Goal: Task Accomplishment & Management: Manage account settings

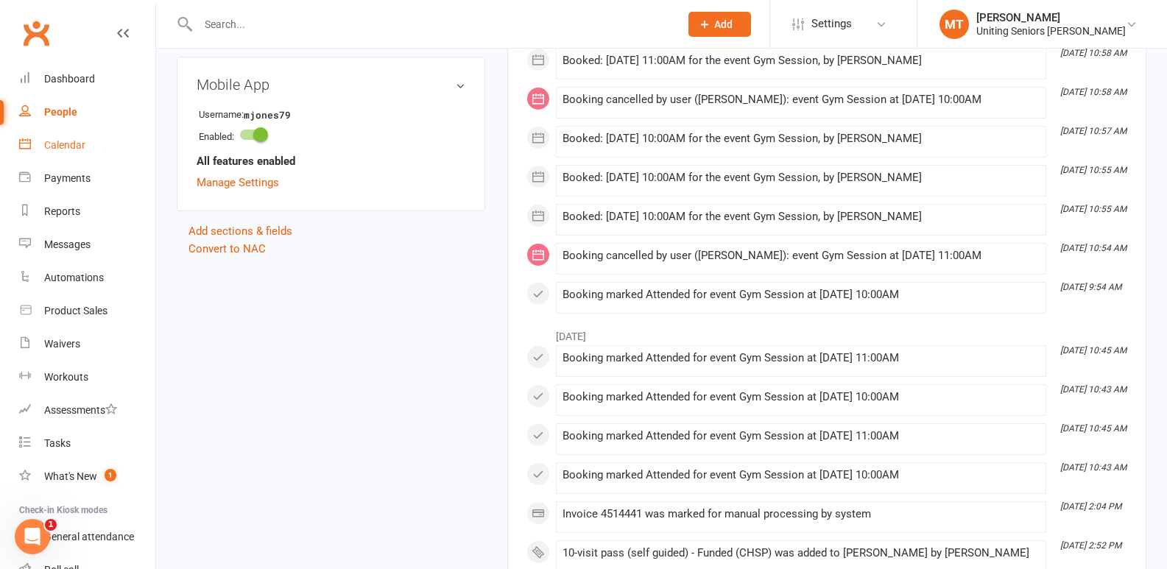
click at [88, 144] on link "Calendar" at bounding box center [87, 145] width 136 height 33
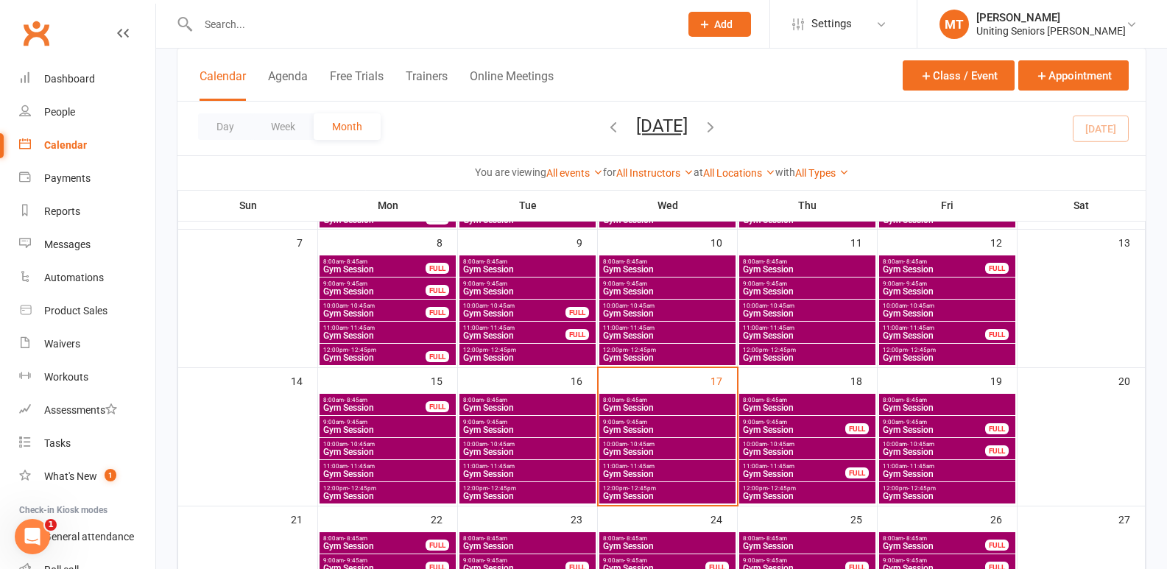
scroll to position [294, 0]
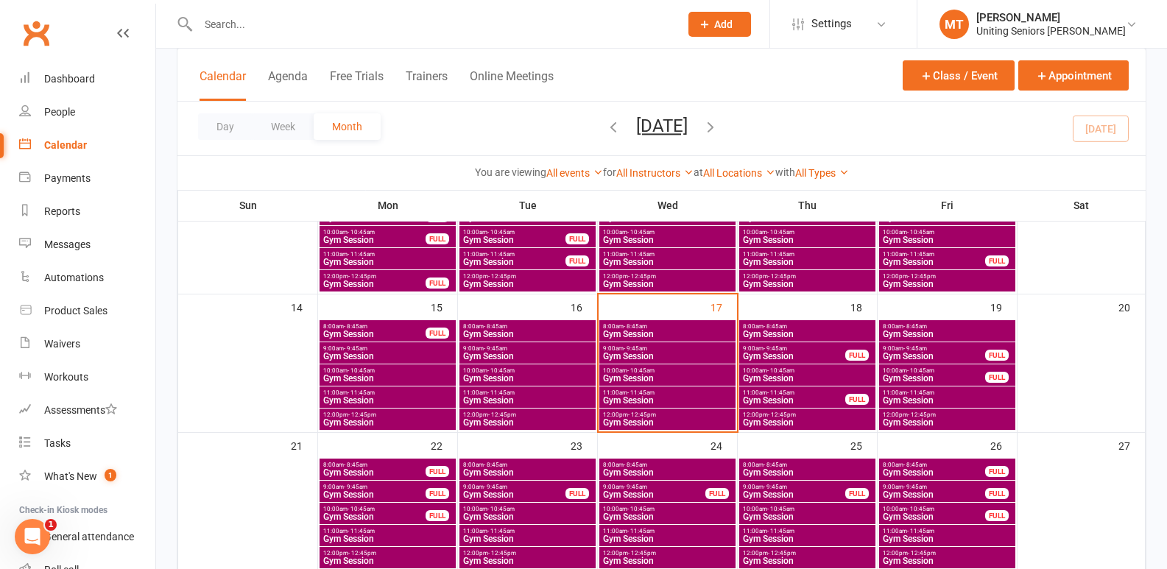
click at [689, 400] on span "Gym Session" at bounding box center [667, 400] width 130 height 9
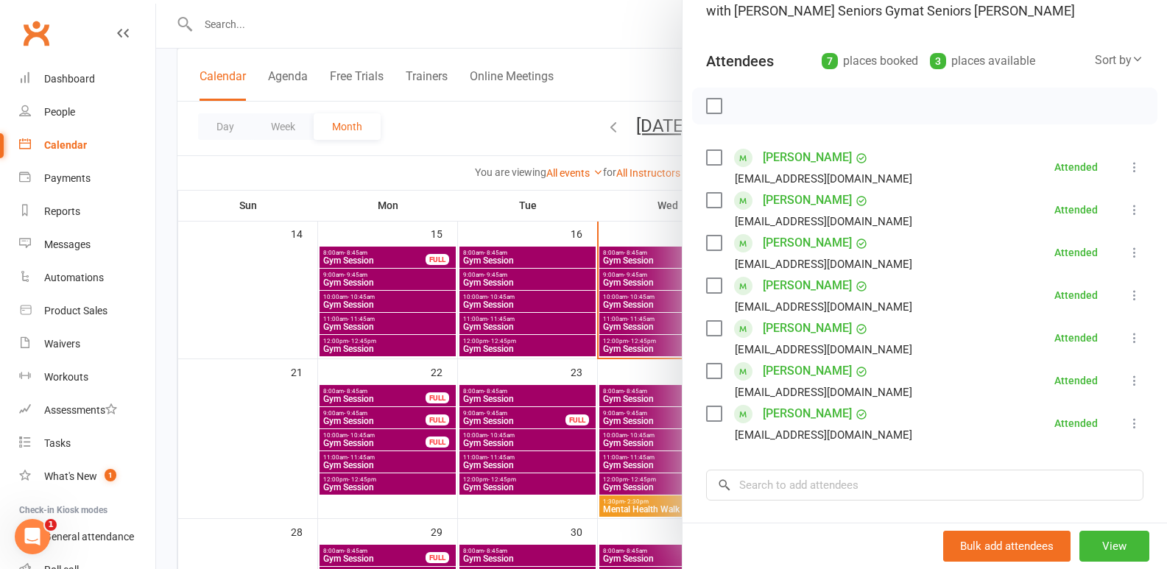
scroll to position [147, 0]
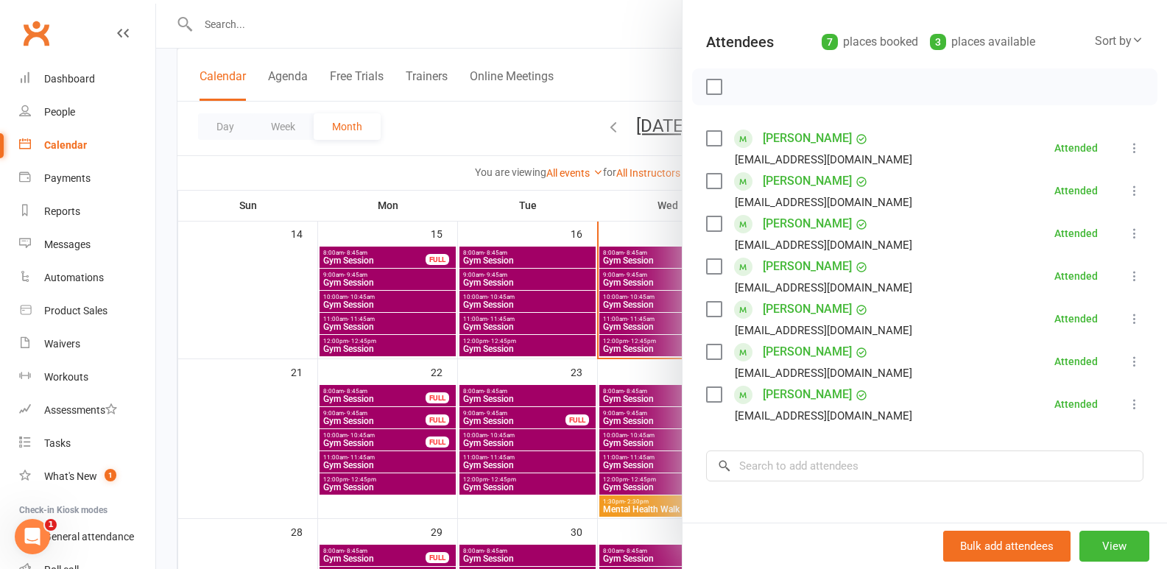
click at [583, 377] on div at bounding box center [661, 284] width 1011 height 569
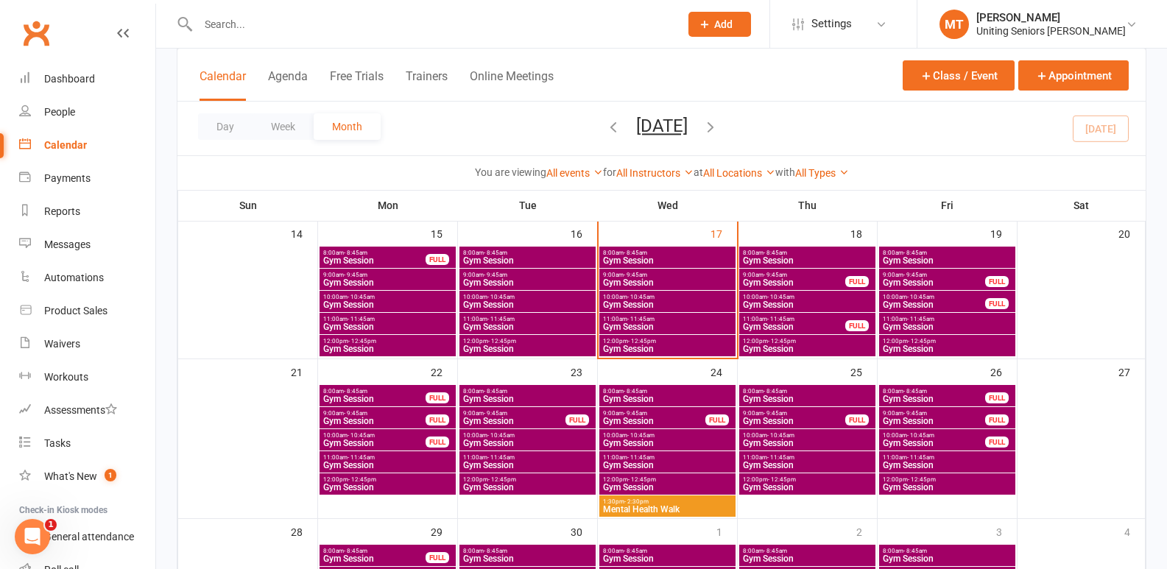
click at [622, 343] on span "12:00pm - 12:45pm" at bounding box center [667, 341] width 130 height 7
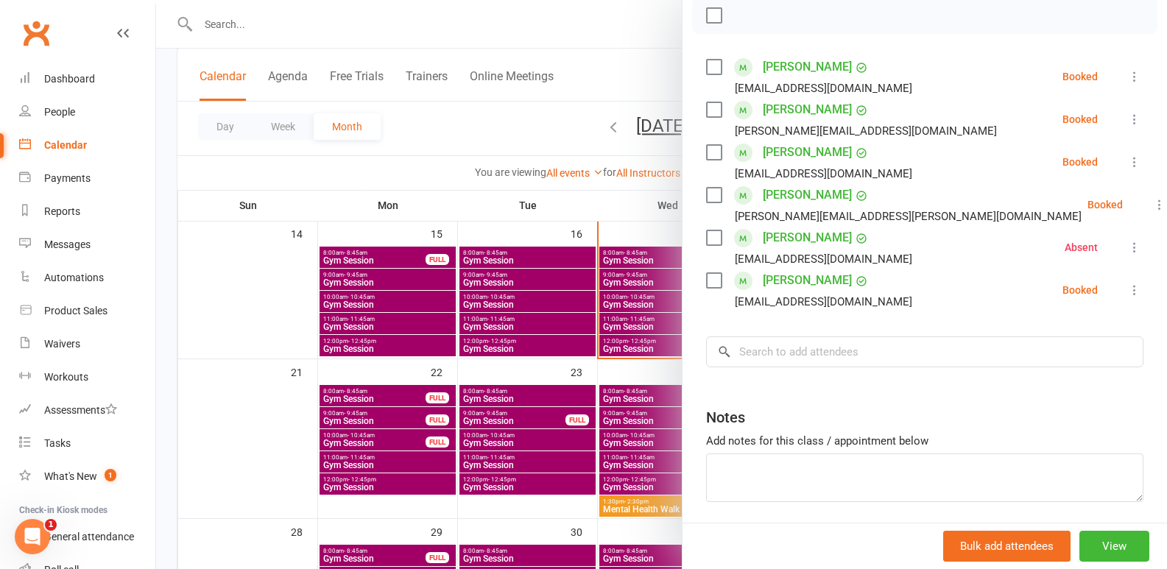
scroll to position [221, 0]
click at [1127, 245] on icon at bounding box center [1134, 245] width 15 height 15
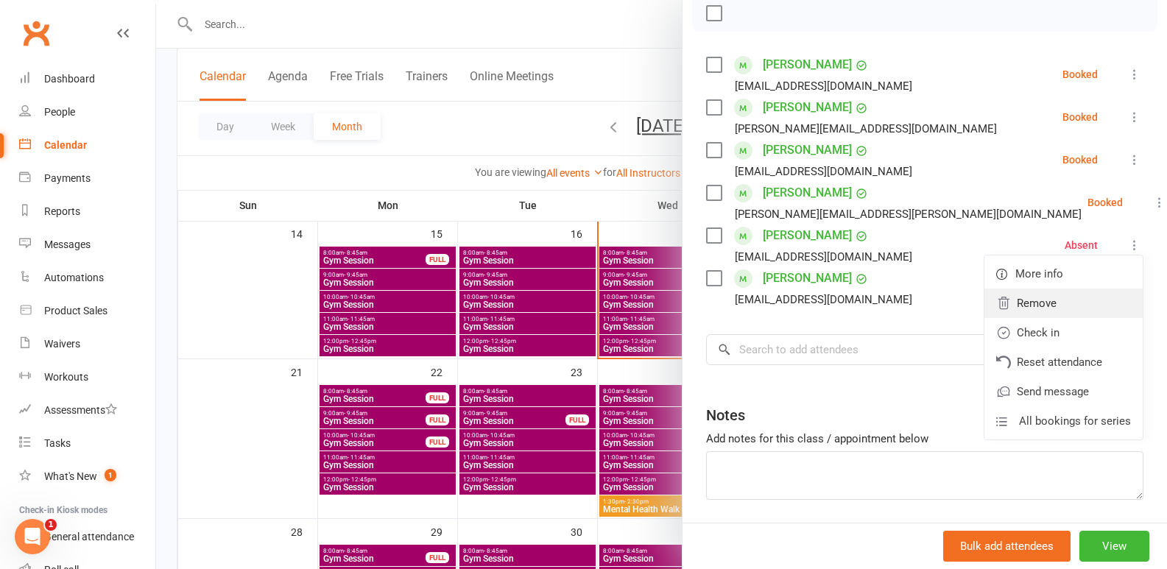
click at [1070, 293] on link "Remove" at bounding box center [1063, 303] width 158 height 29
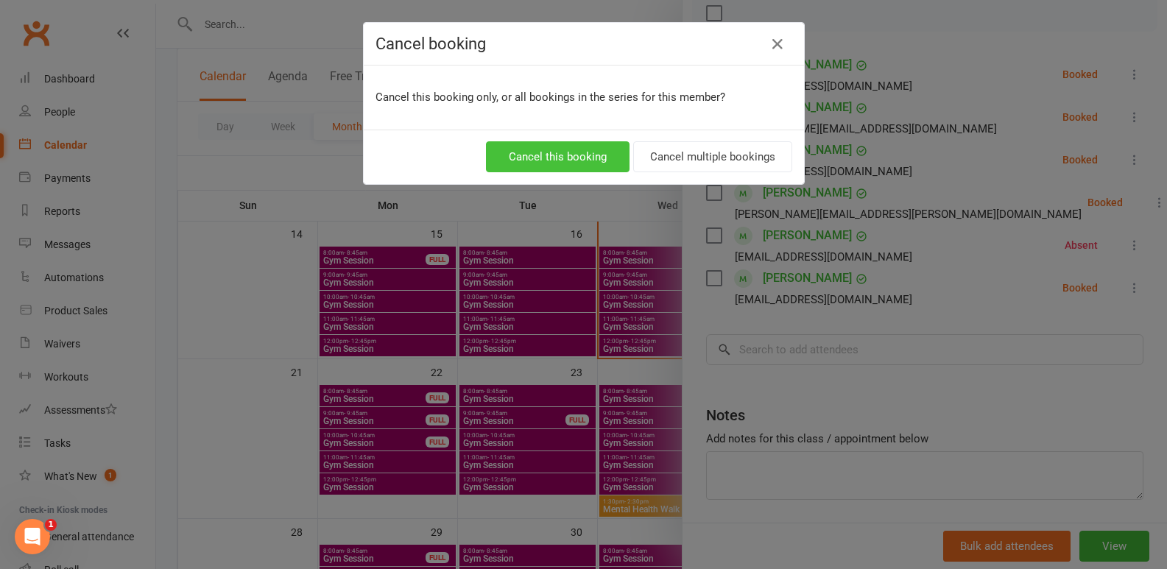
click at [622, 163] on button "Cancel this booking" at bounding box center [558, 156] width 144 height 31
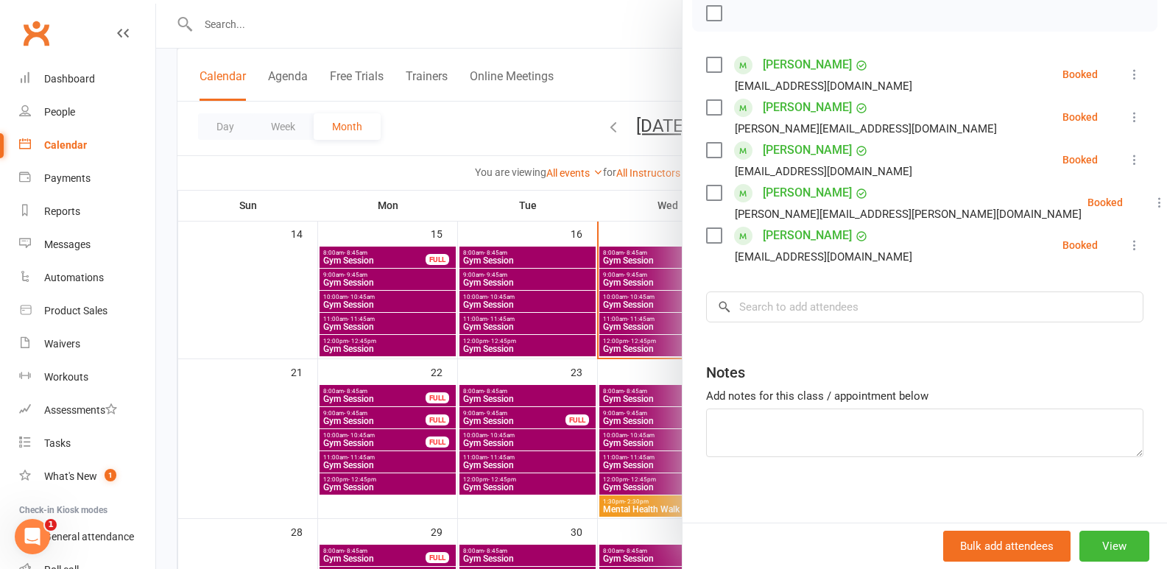
scroll to position [0, 0]
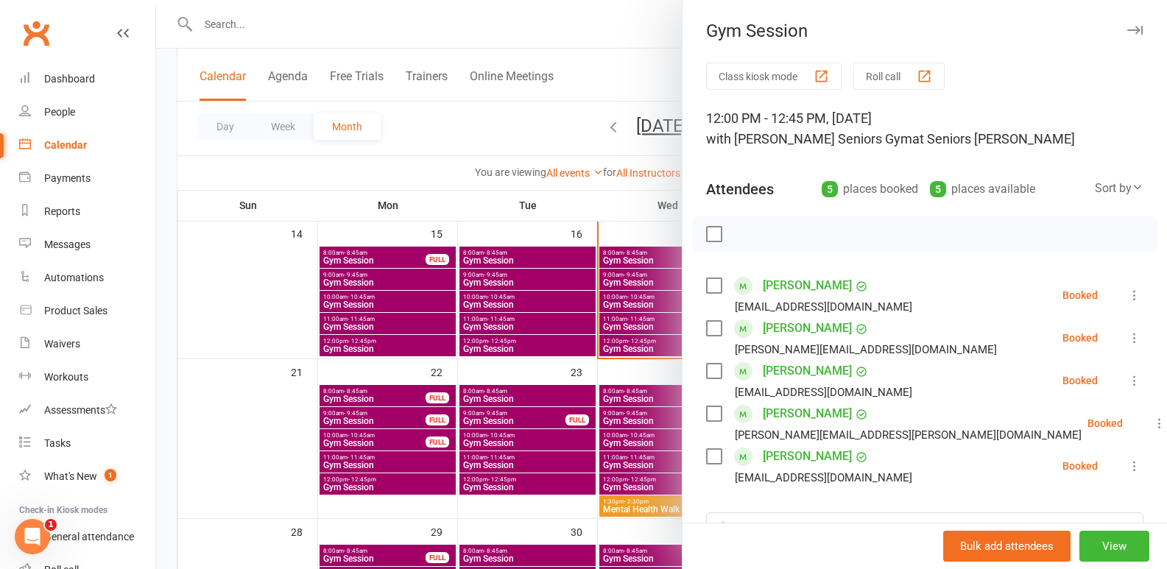
click at [610, 211] on div at bounding box center [661, 284] width 1011 height 569
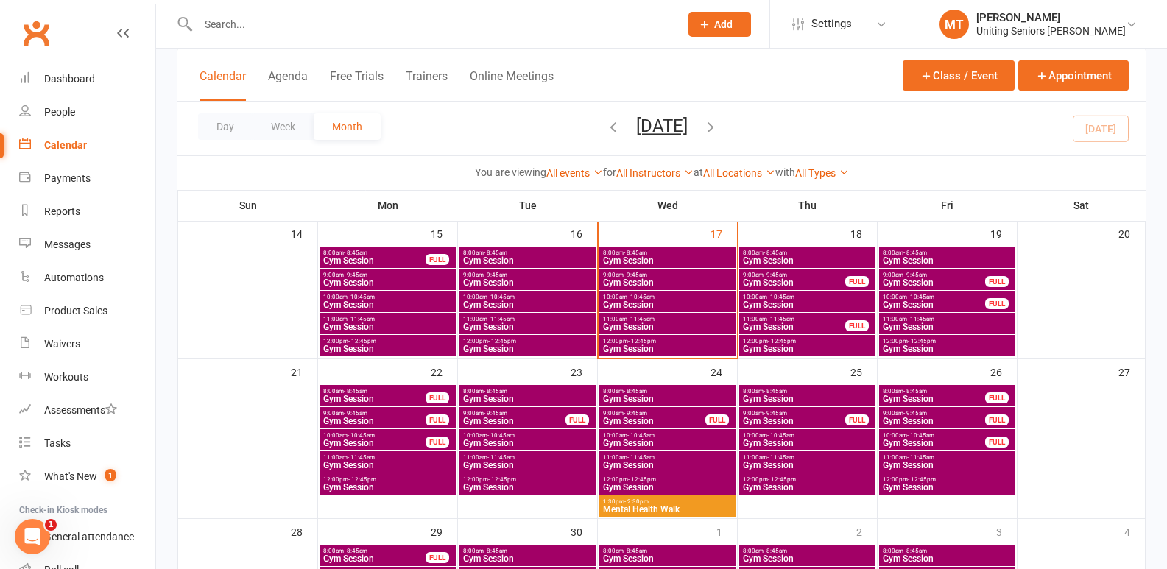
click at [673, 345] on span "Gym Session" at bounding box center [667, 349] width 130 height 9
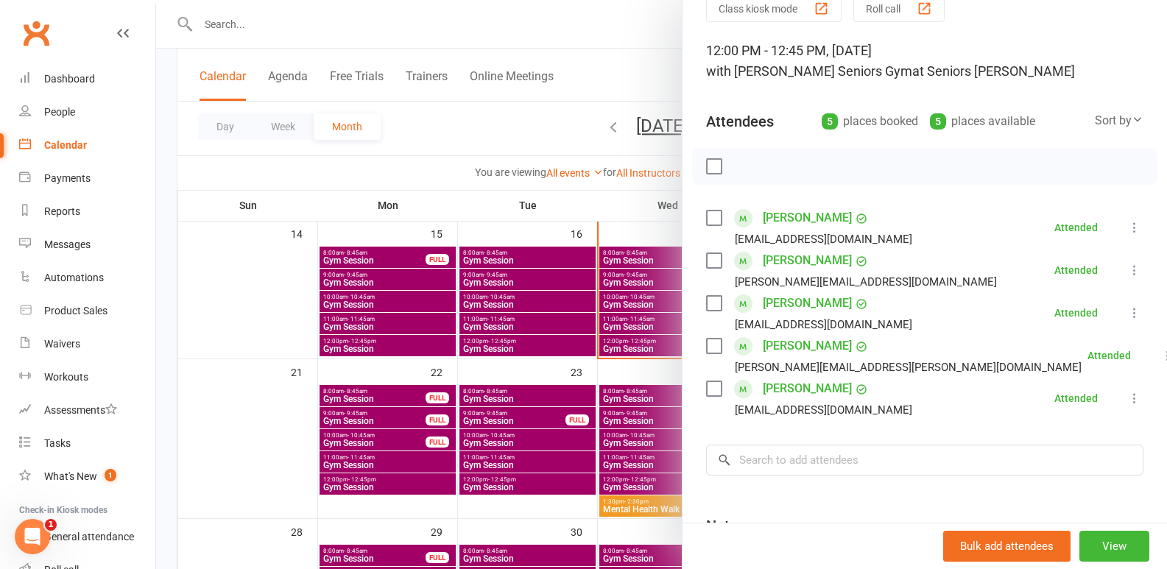
scroll to position [147, 0]
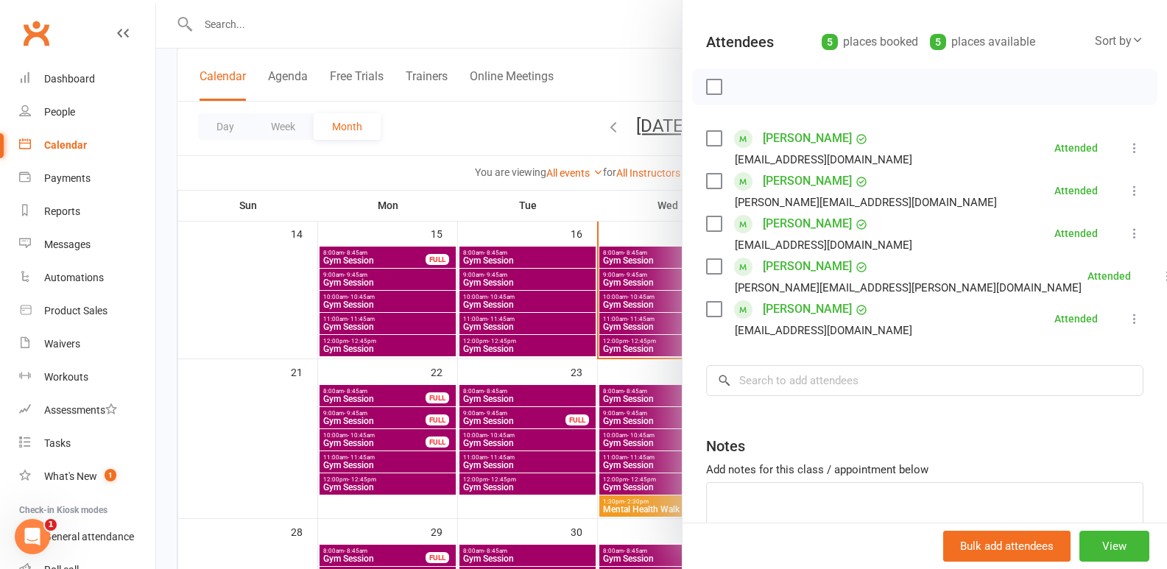
click at [358, 381] on div at bounding box center [661, 284] width 1011 height 569
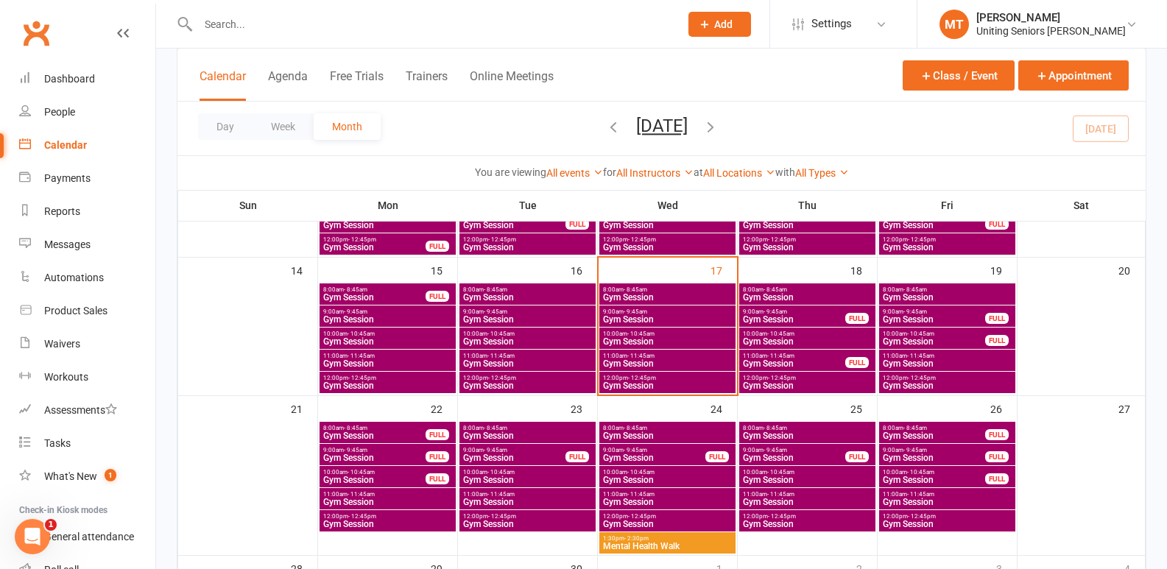
scroll to position [415, 0]
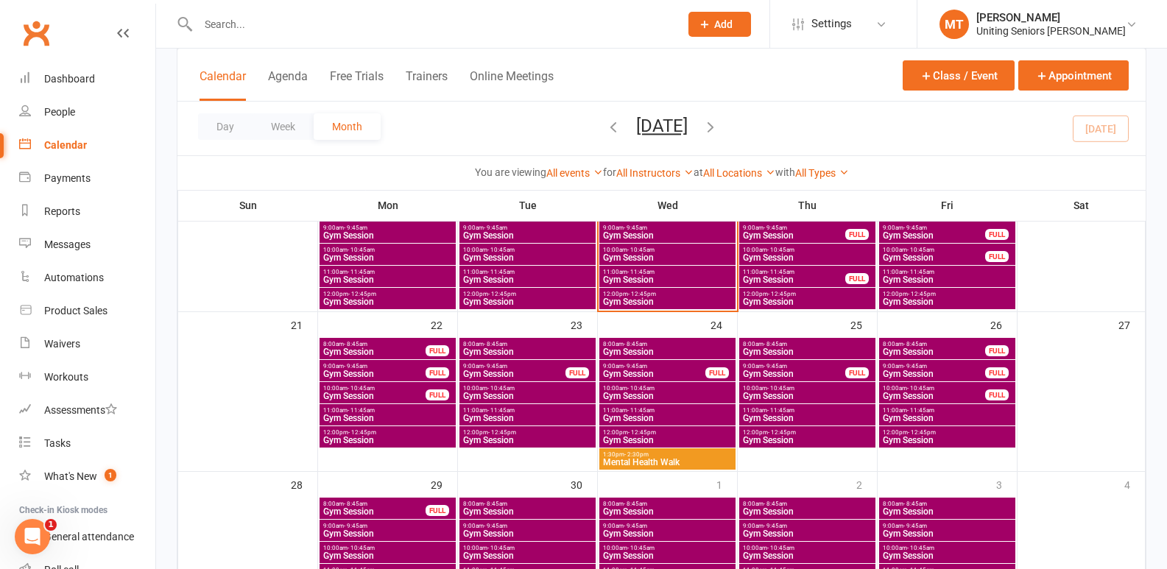
click at [666, 432] on span "12:00pm - 12:45pm" at bounding box center [667, 432] width 130 height 7
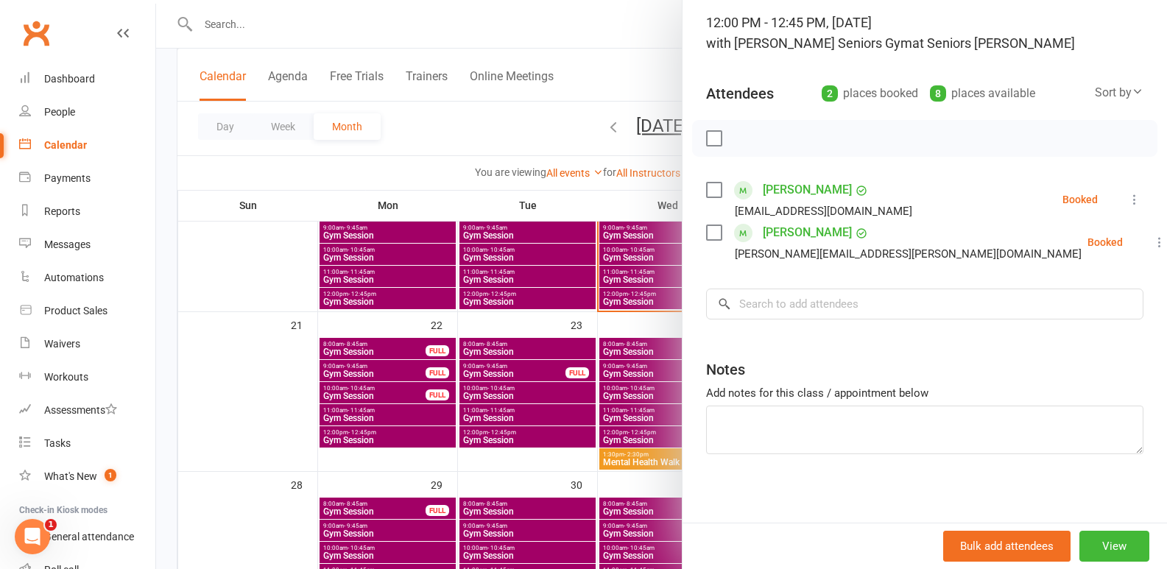
scroll to position [101, 0]
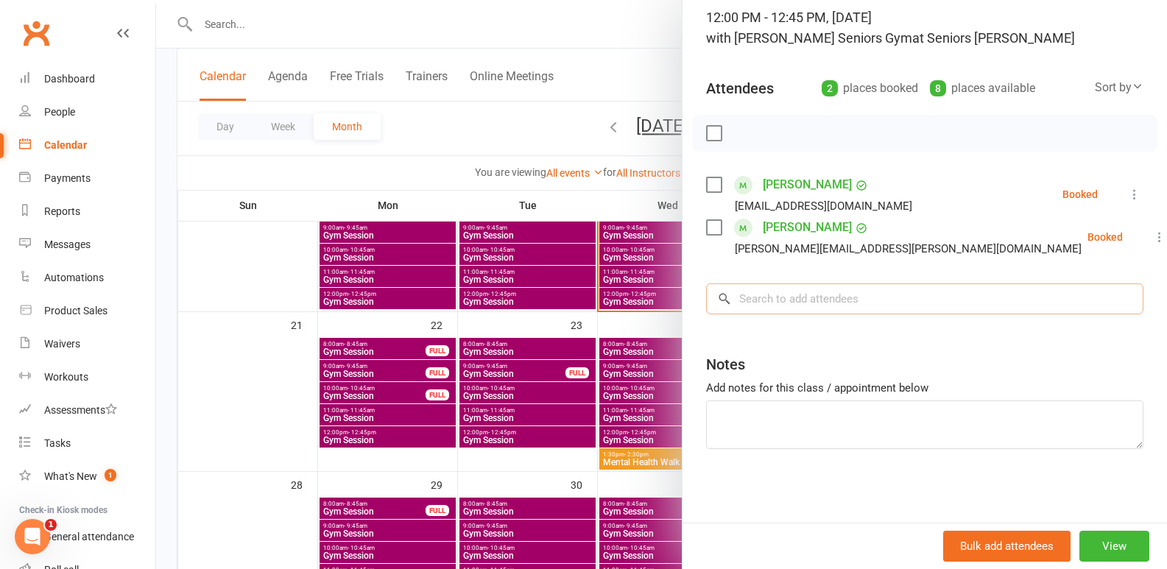
click at [828, 288] on input "search" at bounding box center [924, 298] width 437 height 31
type input "a"
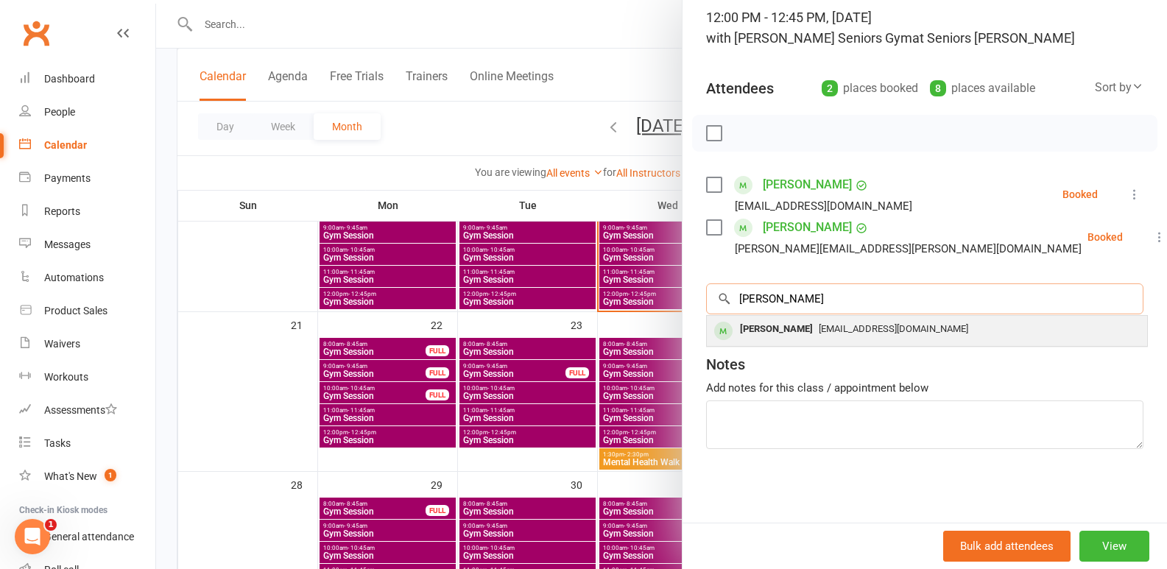
type input "[PERSON_NAME]"
click at [819, 331] on span "[EMAIL_ADDRESS][DOMAIN_NAME]" at bounding box center [893, 328] width 149 height 11
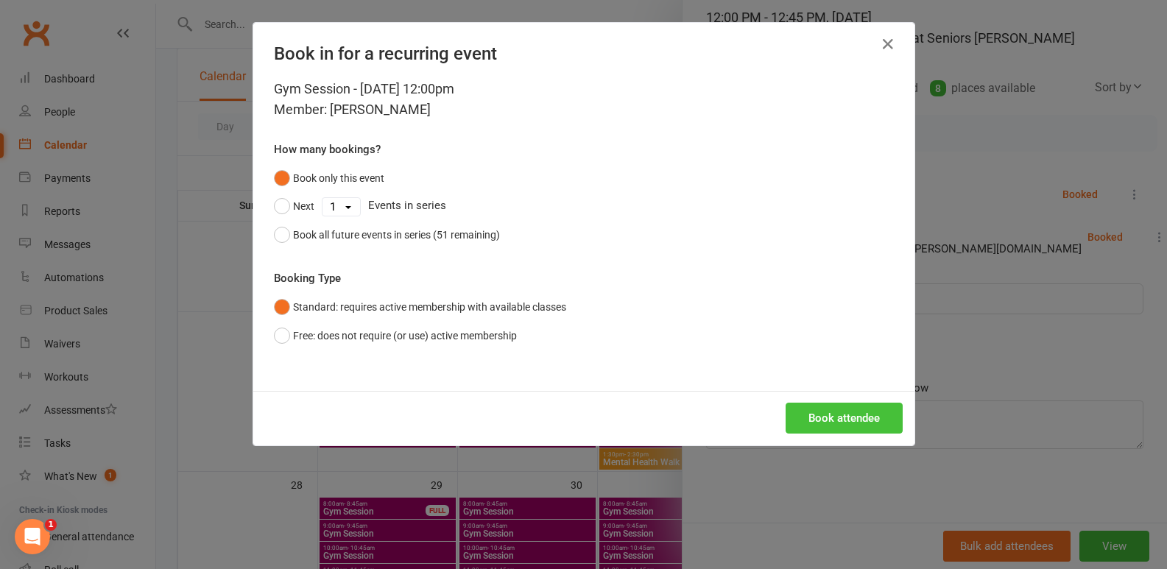
click at [829, 417] on button "Book attendee" at bounding box center [844, 418] width 117 height 31
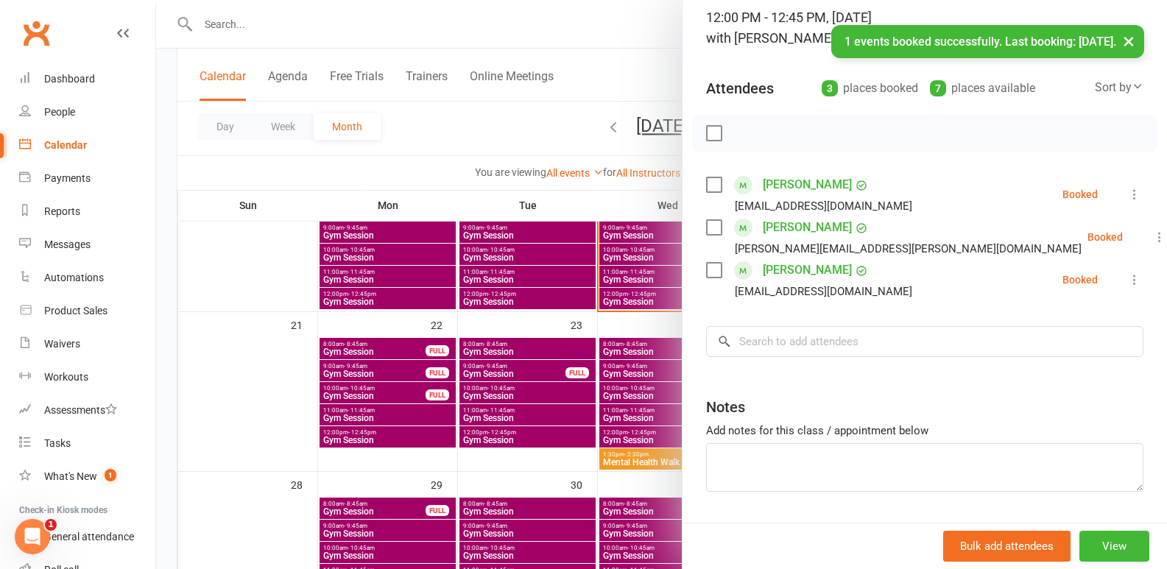
click at [630, 452] on div at bounding box center [661, 284] width 1011 height 569
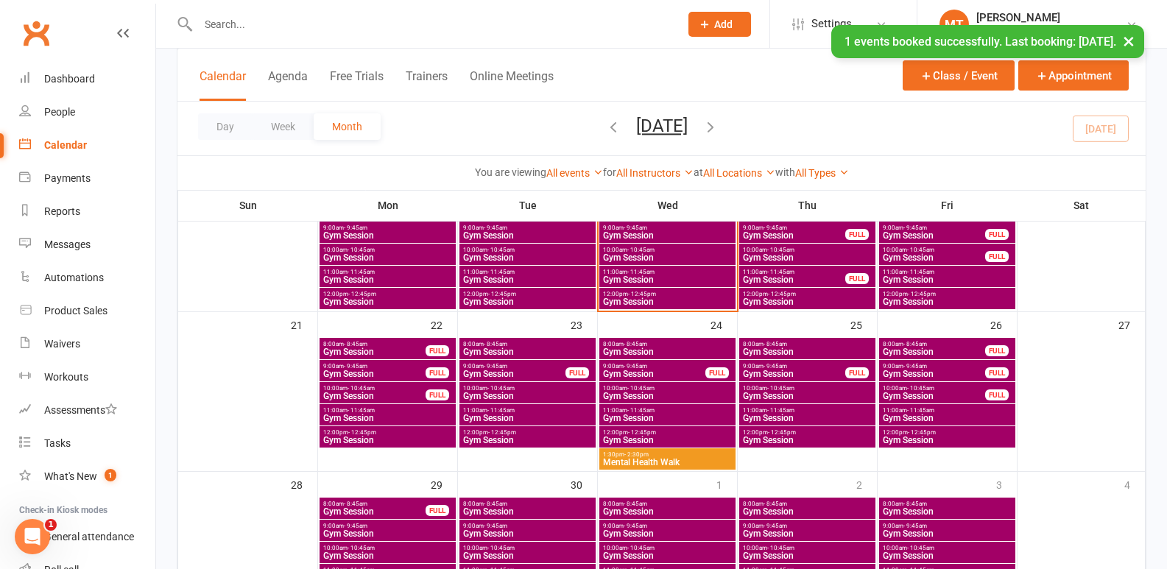
click at [636, 460] on span "Mental Health Walk" at bounding box center [667, 462] width 130 height 9
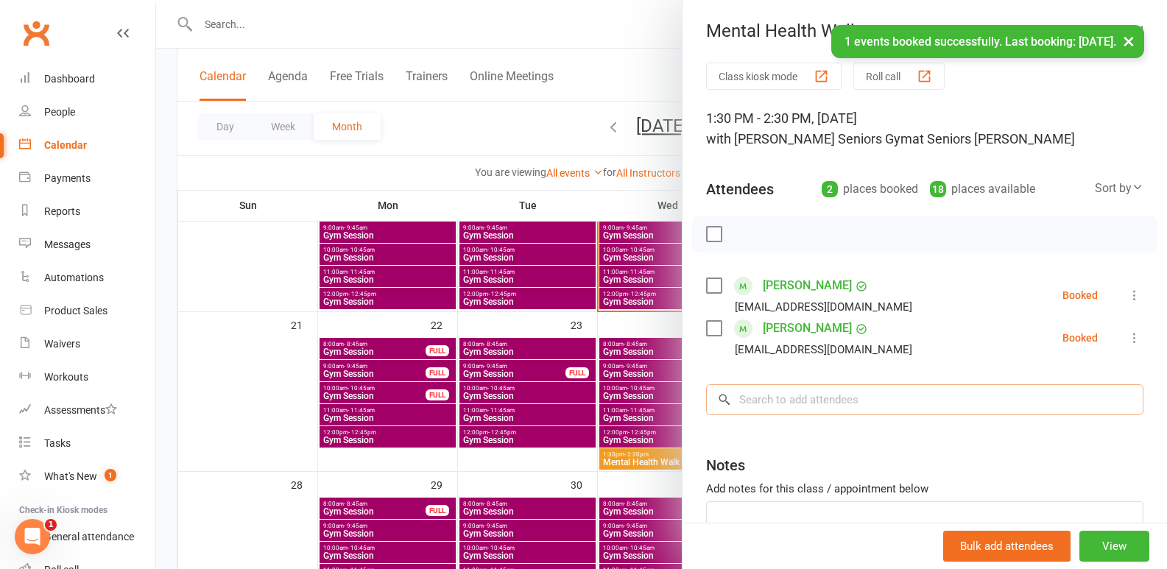
drag, startPoint x: 851, startPoint y: 406, endPoint x: 814, endPoint y: 335, distance: 80.7
click at [850, 404] on input "search" at bounding box center [924, 399] width 437 height 31
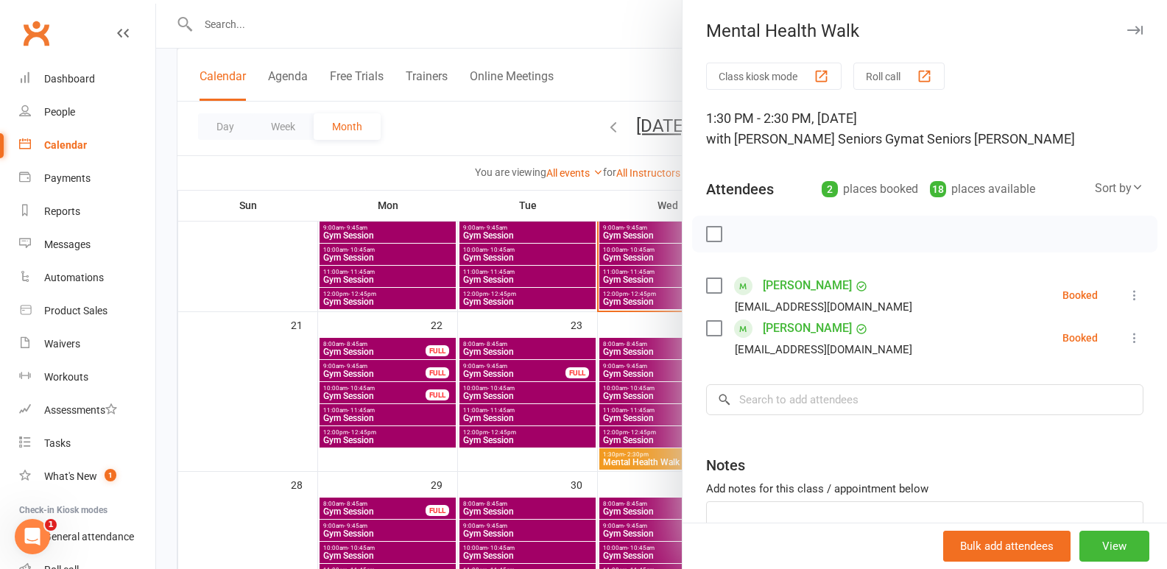
click at [674, 465] on div at bounding box center [661, 284] width 1011 height 569
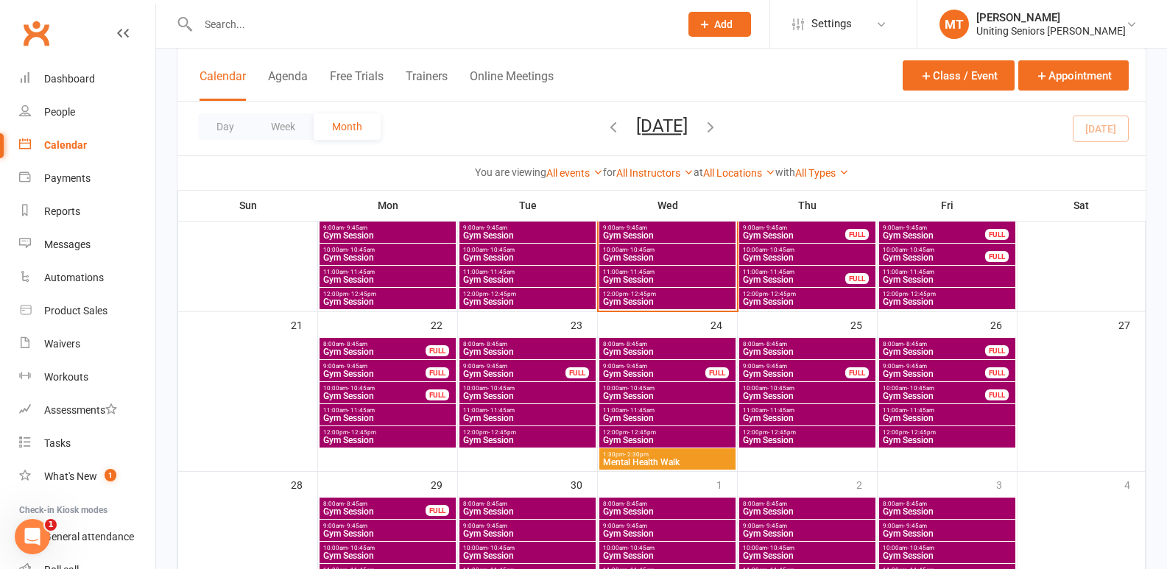
click at [653, 443] on span "Gym Session" at bounding box center [667, 440] width 130 height 9
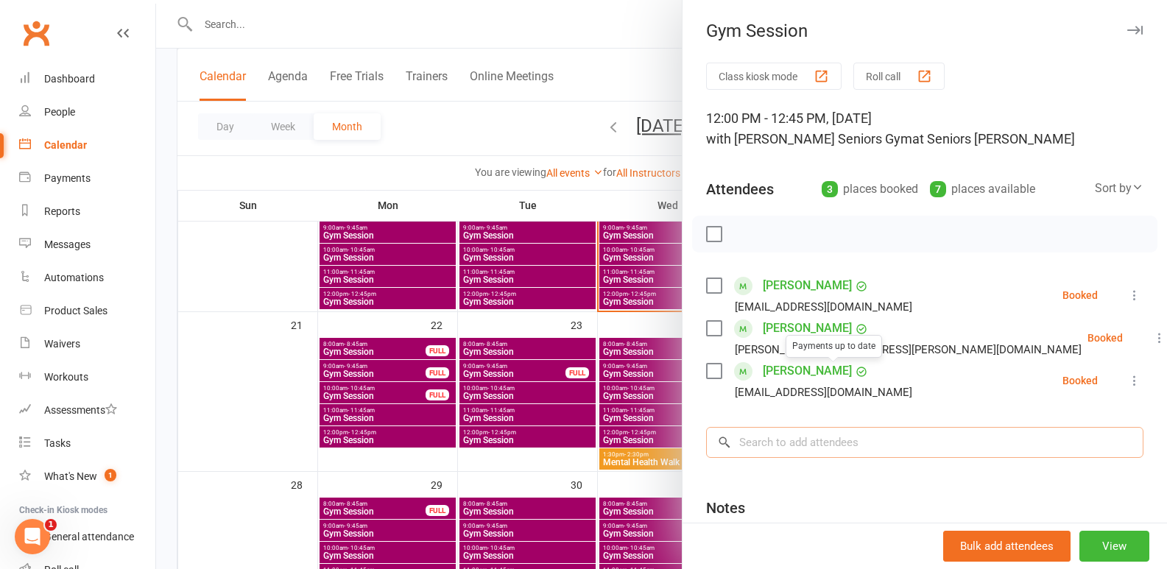
click at [812, 436] on input "search" at bounding box center [924, 442] width 437 height 31
type input "anni"
click at [621, 480] on div at bounding box center [661, 284] width 1011 height 569
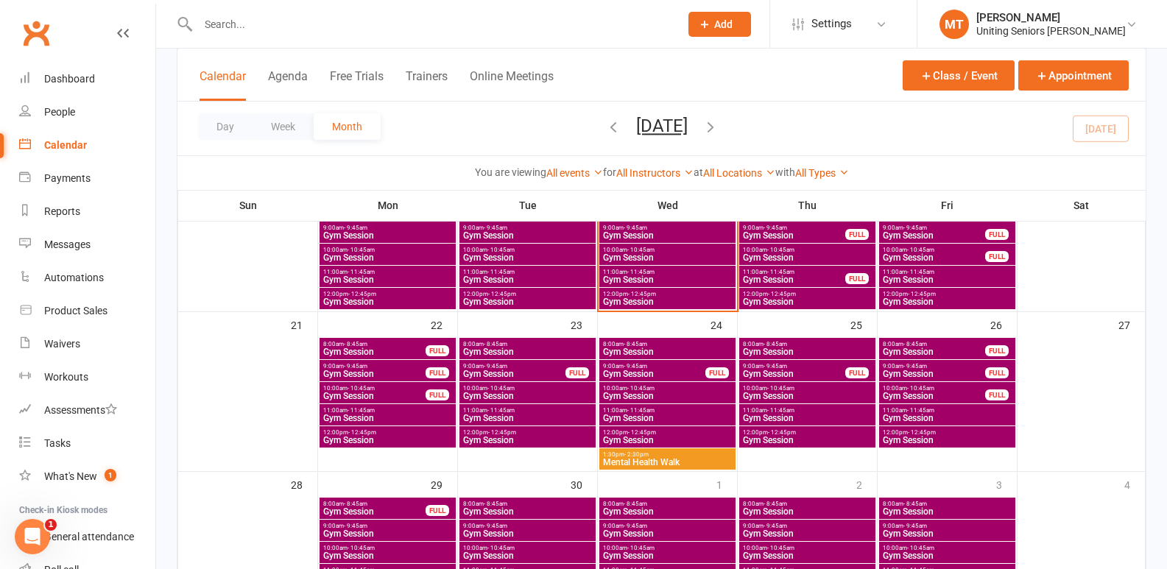
click at [629, 463] on span "Mental Health Walk" at bounding box center [667, 462] width 130 height 9
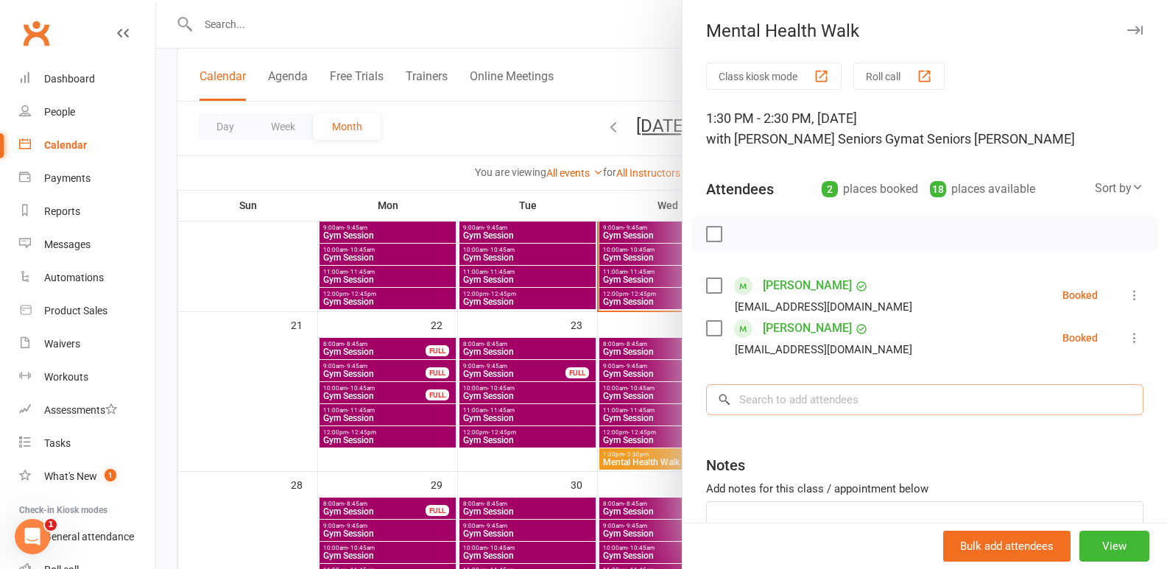
click at [769, 403] on input "search" at bounding box center [924, 399] width 437 height 31
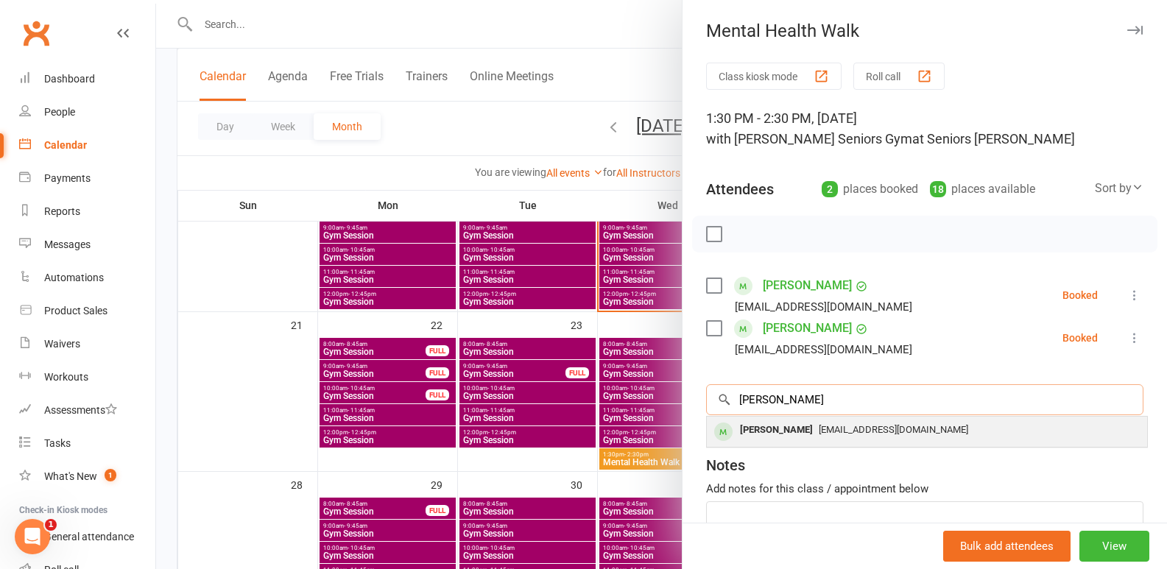
type input "[PERSON_NAME]"
click at [769, 429] on div "[PERSON_NAME]" at bounding box center [776, 430] width 85 height 21
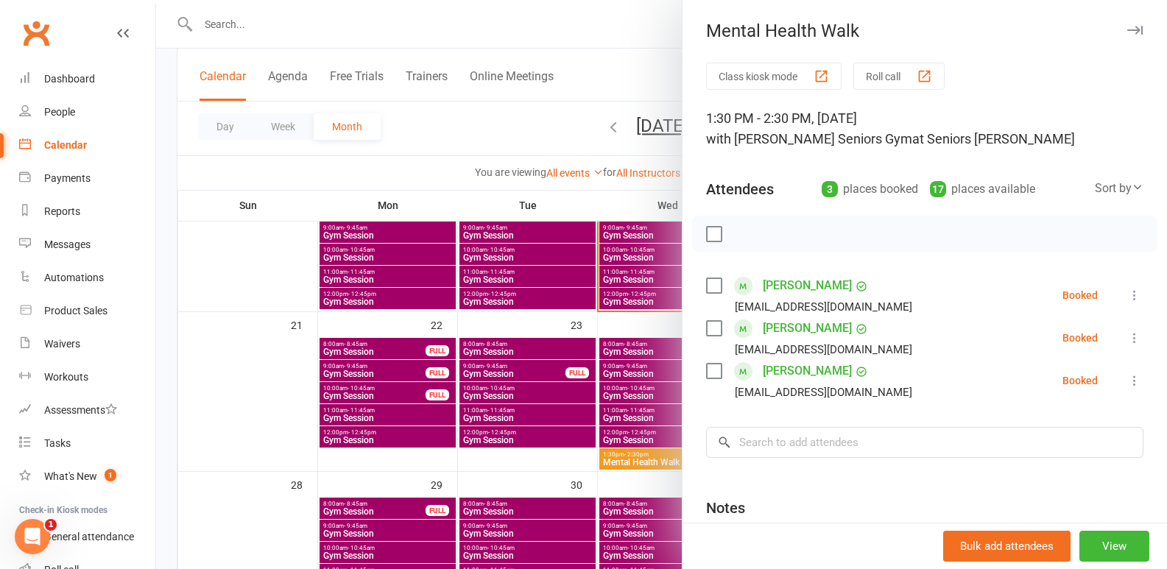
click at [532, 499] on div at bounding box center [661, 284] width 1011 height 569
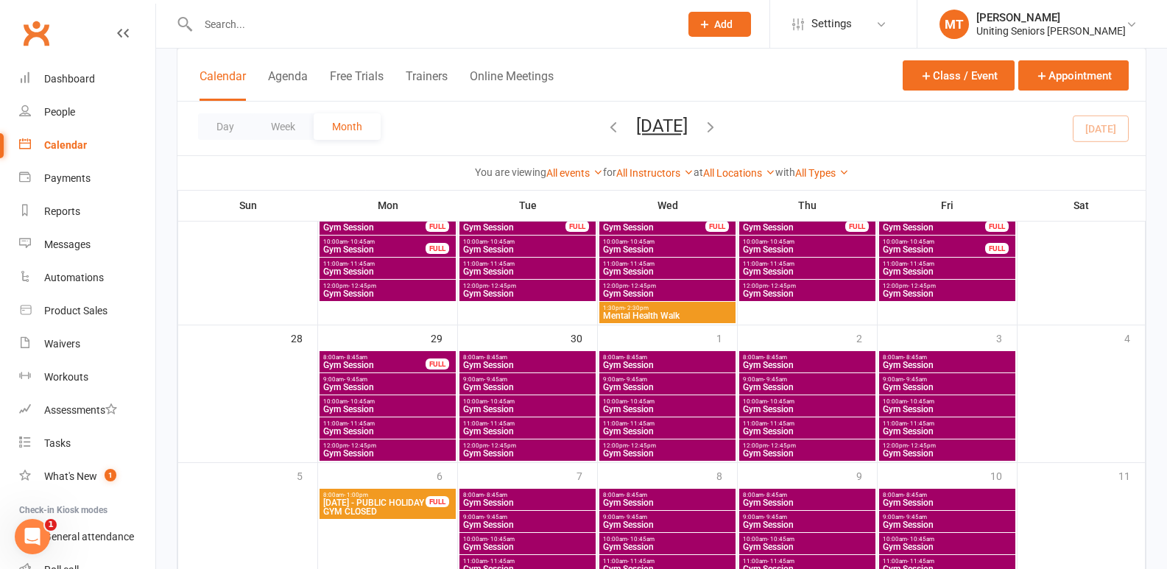
scroll to position [562, 0]
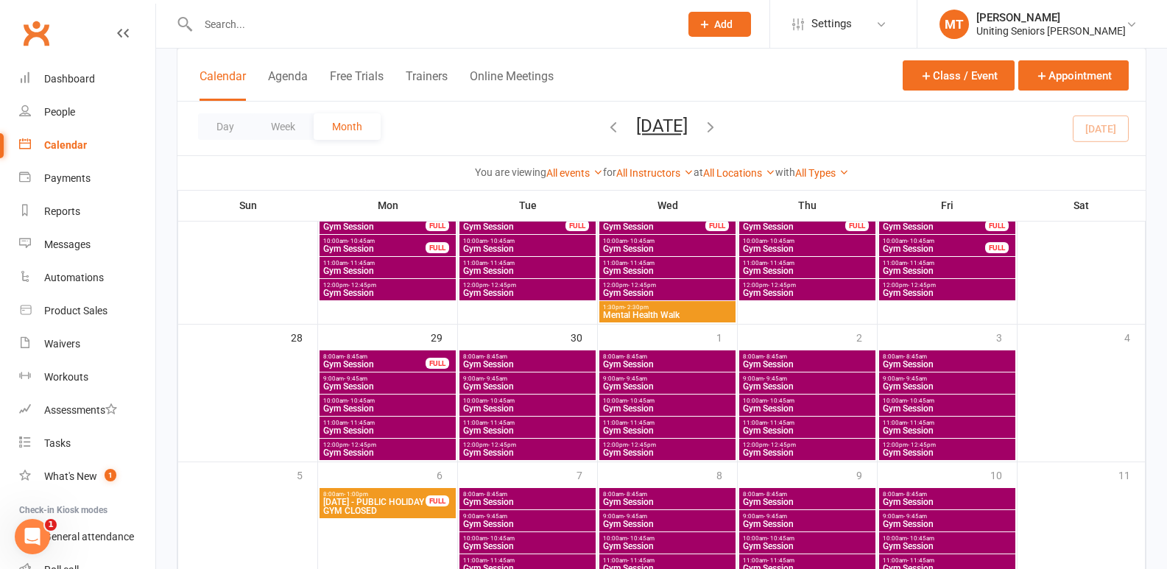
click at [629, 447] on span "- 12:45pm" at bounding box center [642, 445] width 28 height 7
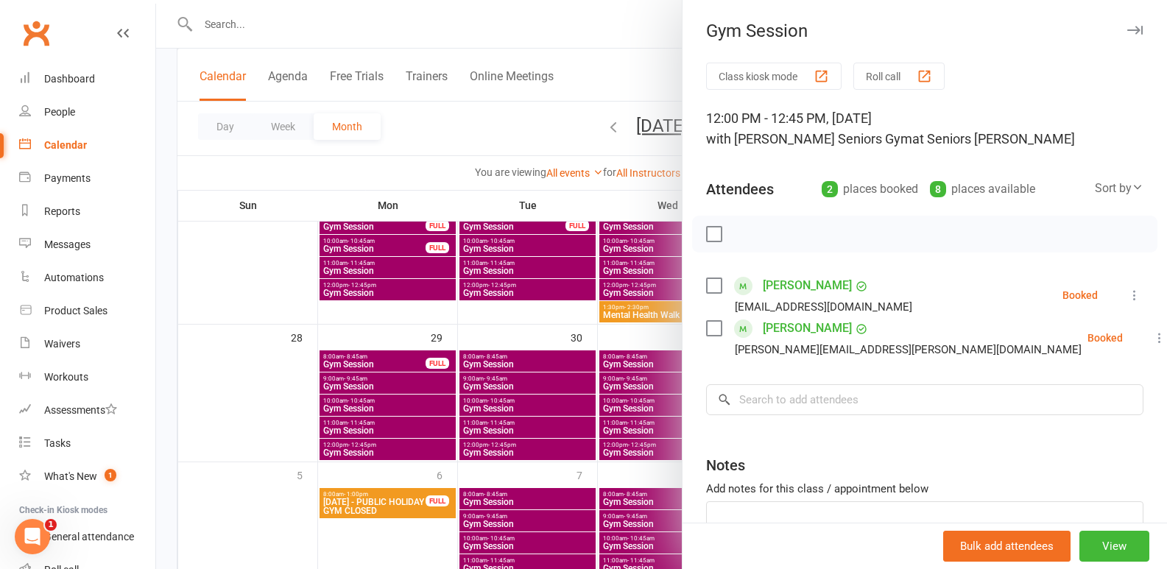
click at [601, 400] on div at bounding box center [661, 284] width 1011 height 569
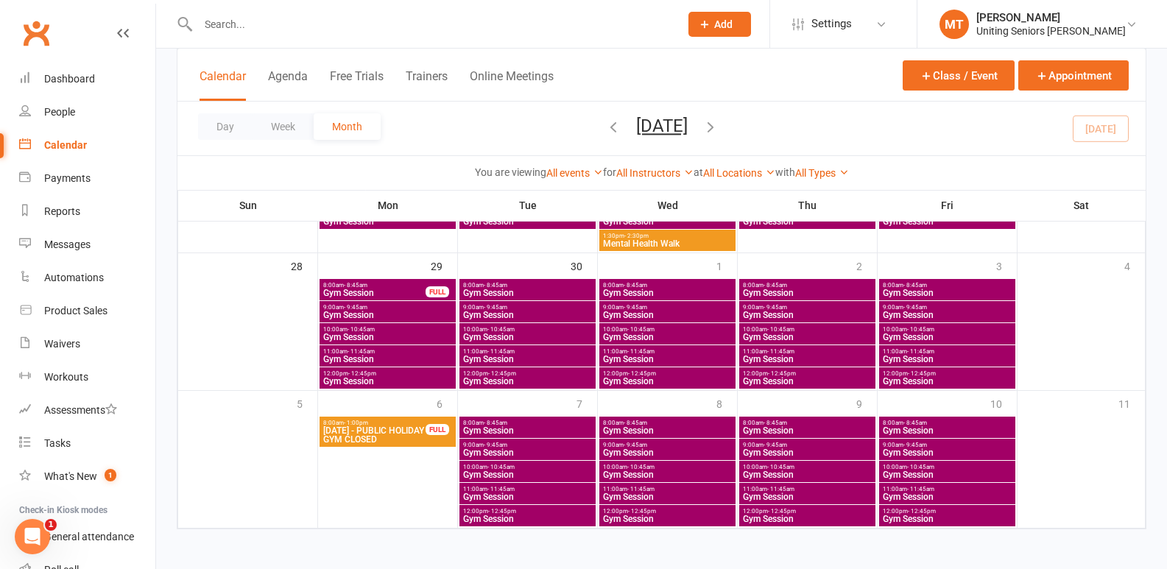
scroll to position [636, 0]
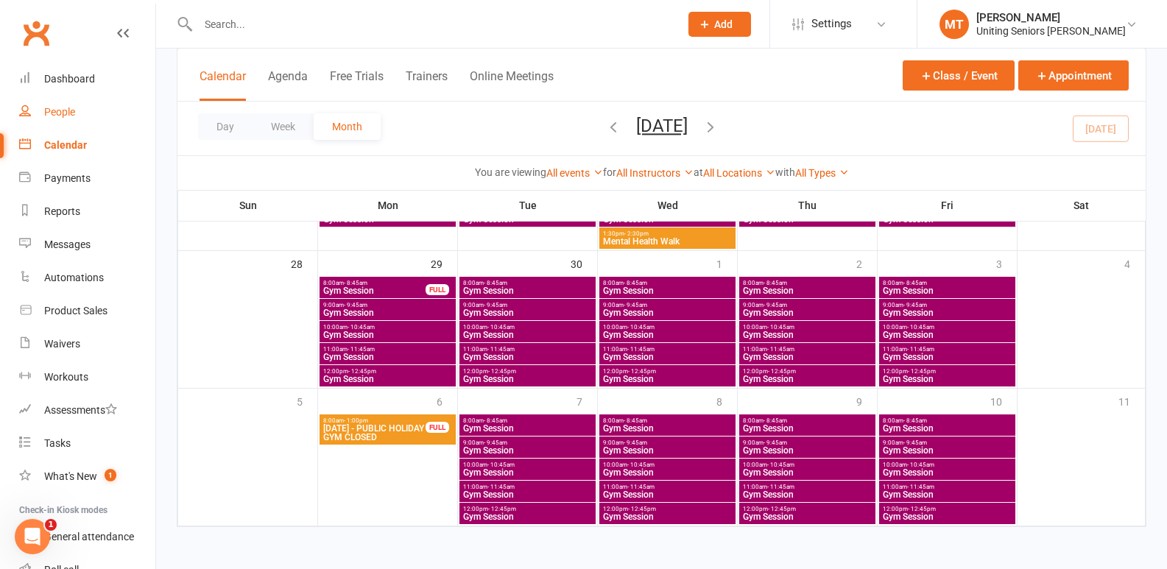
click at [34, 120] on link "People" at bounding box center [87, 112] width 136 height 33
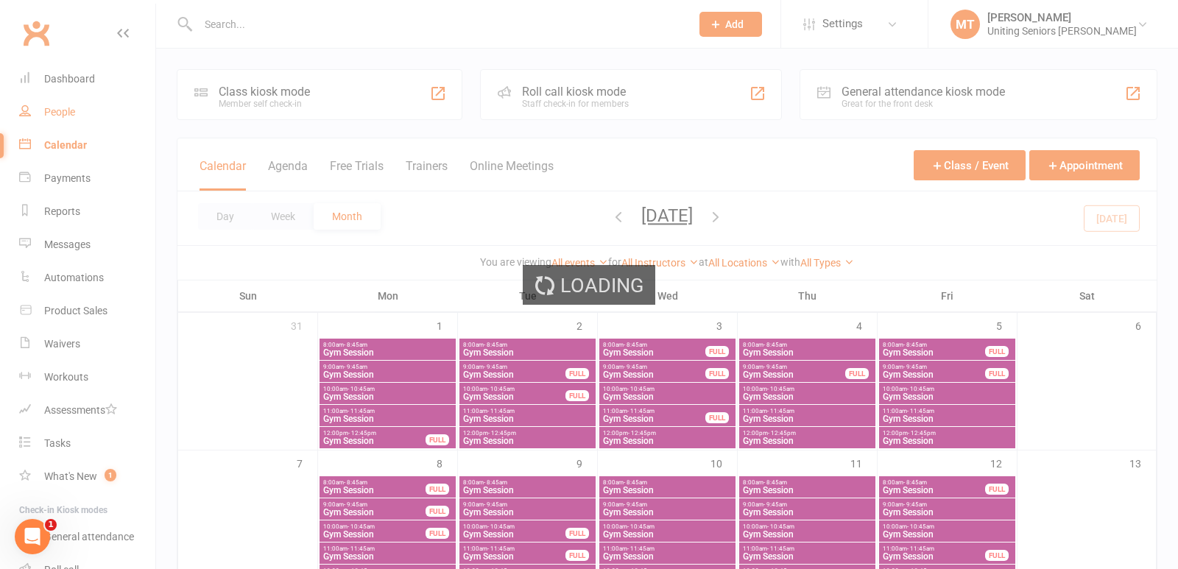
select select "100"
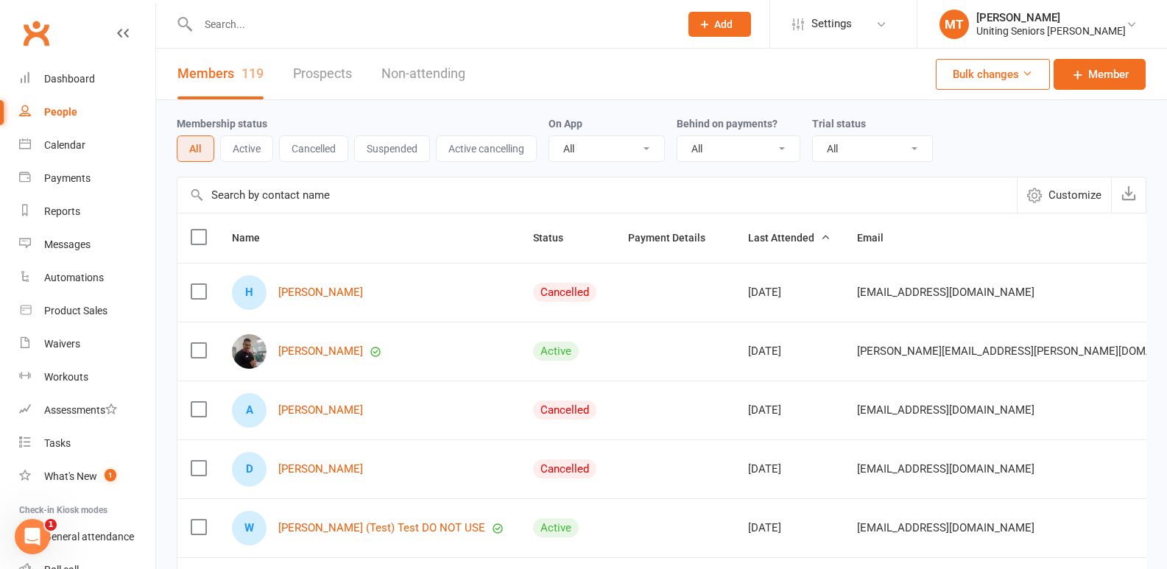
click at [373, 226] on th "Name" at bounding box center [369, 238] width 301 height 49
click at [57, 156] on link "Calendar" at bounding box center [87, 145] width 136 height 33
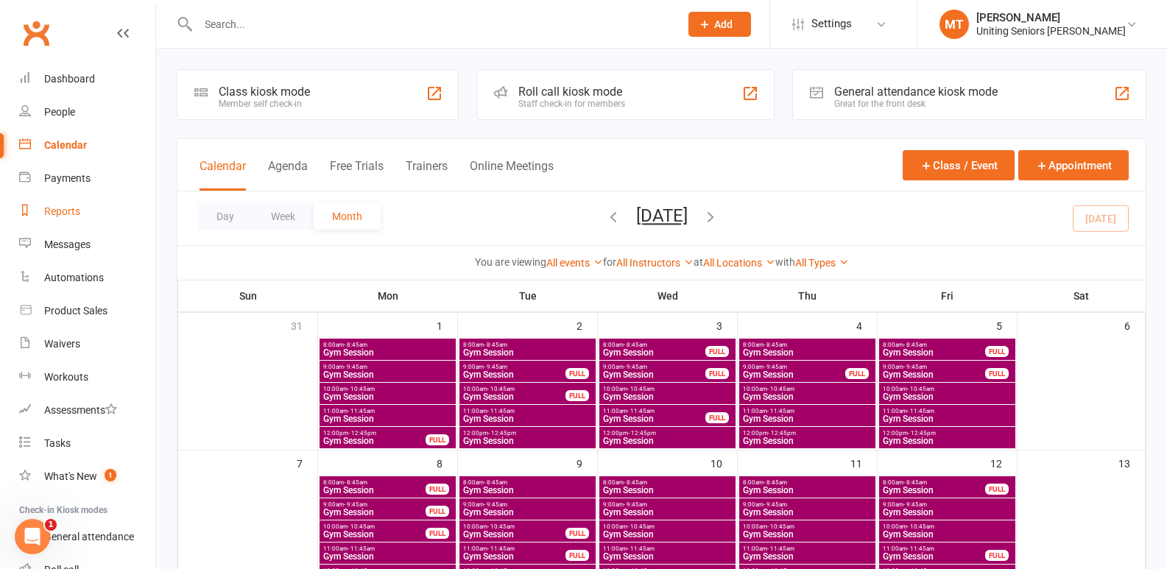
click at [69, 208] on div "Reports" at bounding box center [62, 211] width 36 height 12
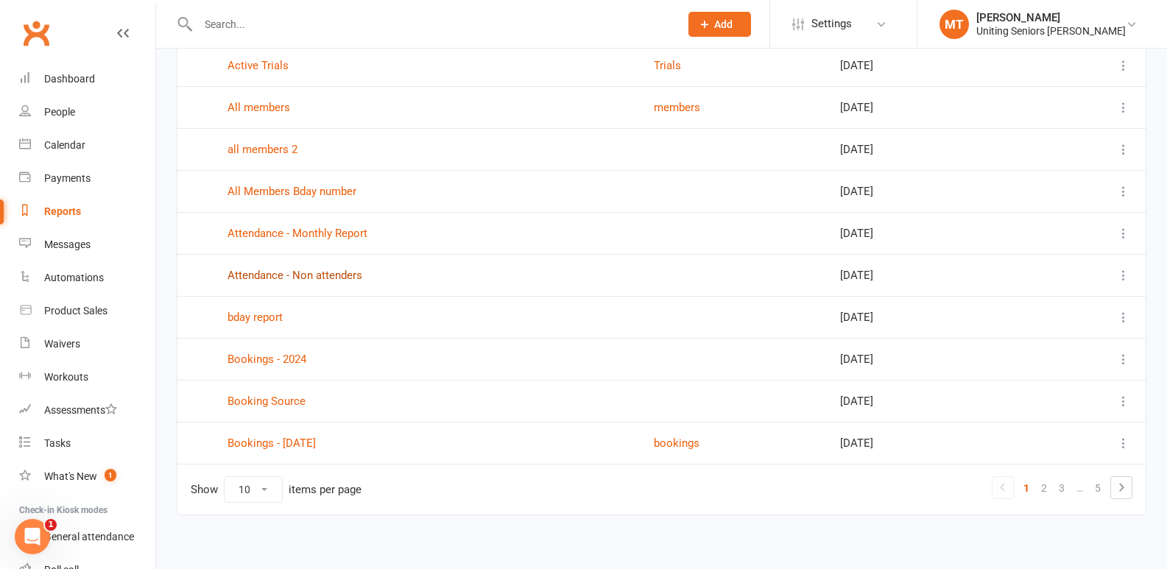
scroll to position [165, 0]
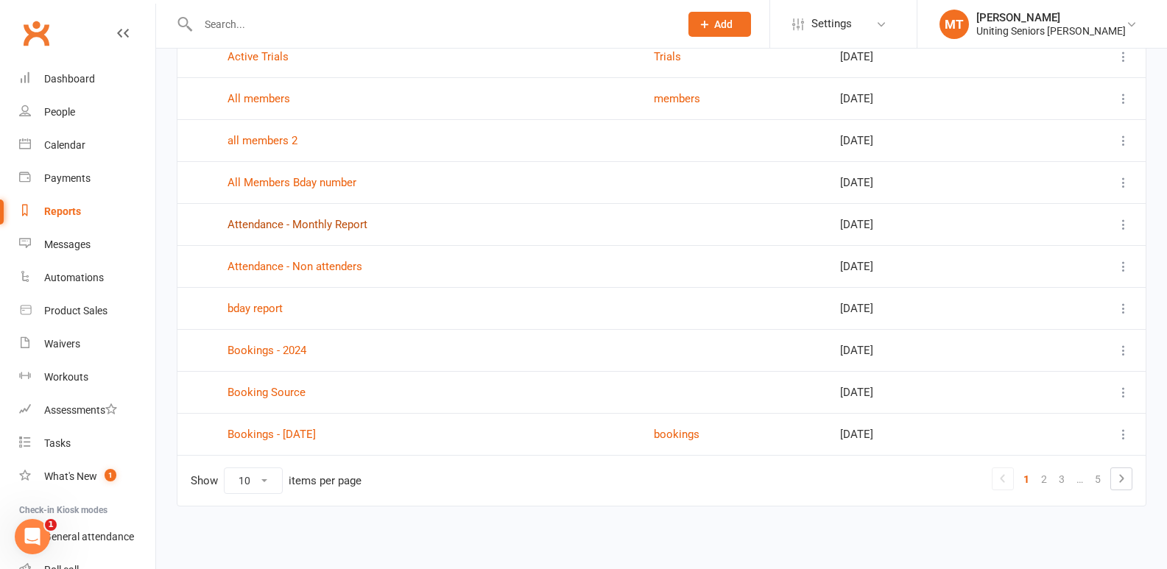
click at [285, 230] on link "Attendance - Monthly Report" at bounding box center [297, 224] width 140 height 13
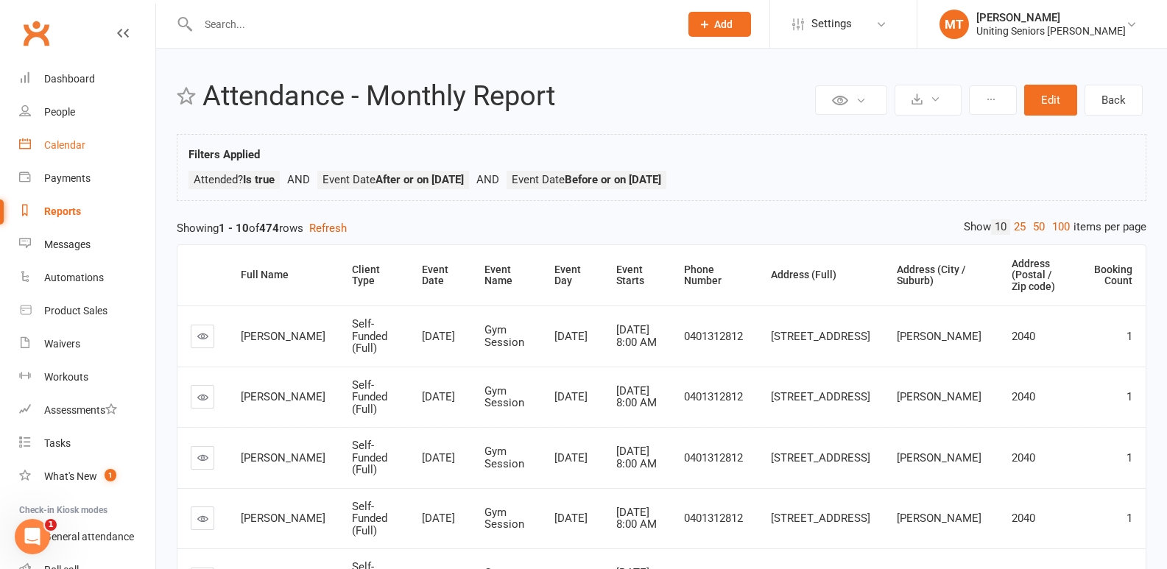
click at [59, 140] on div "Calendar" at bounding box center [64, 145] width 41 height 12
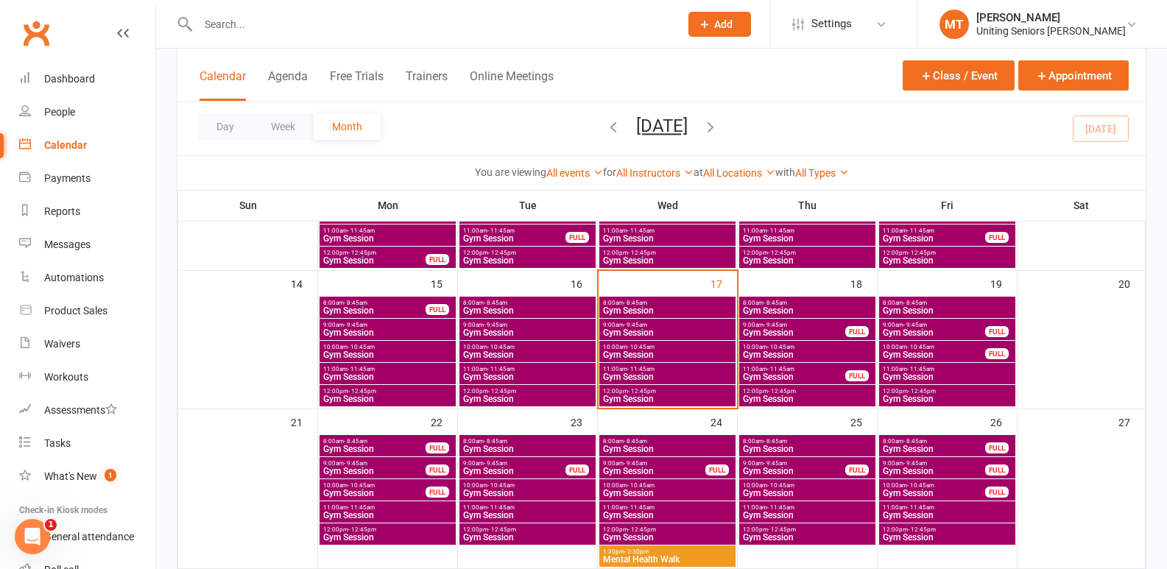
scroll to position [294, 0]
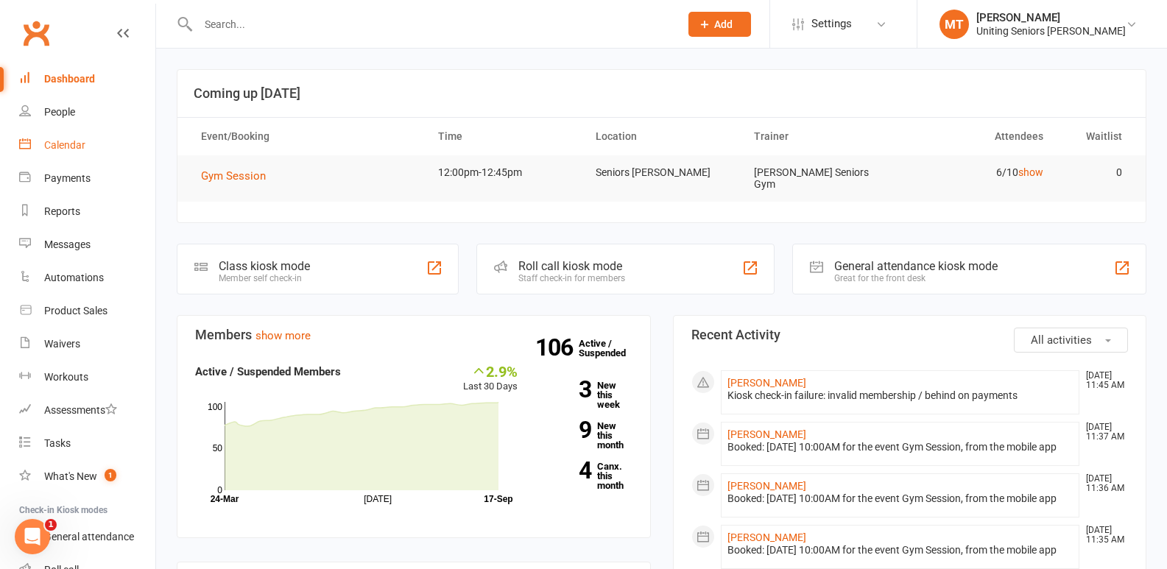
click at [90, 133] on link "Calendar" at bounding box center [87, 145] width 136 height 33
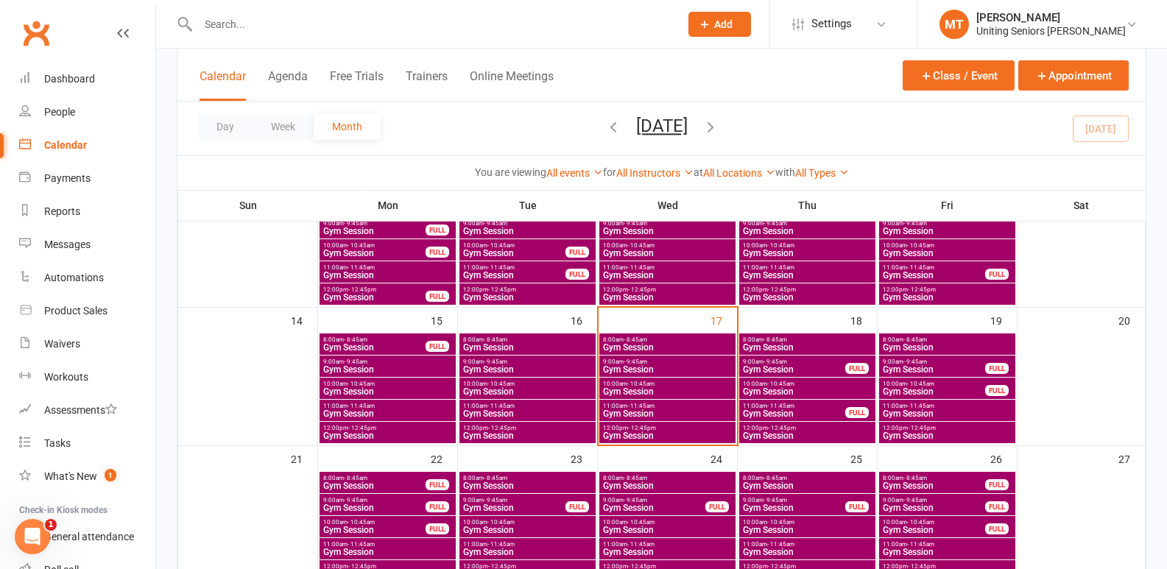
scroll to position [294, 0]
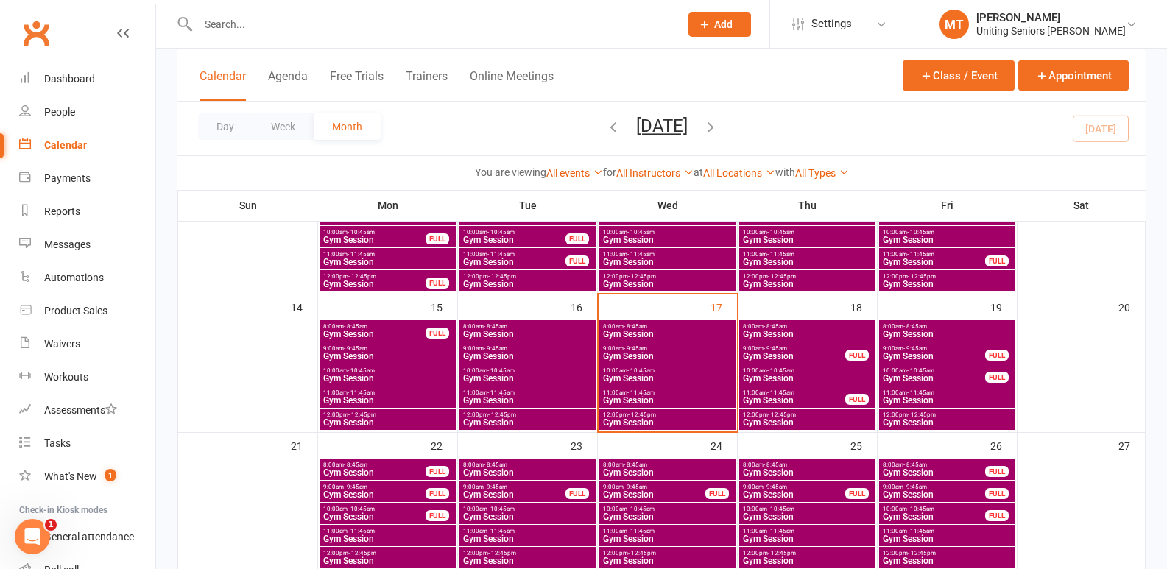
click at [682, 326] on span "8:00am - 8:45am" at bounding box center [667, 326] width 130 height 7
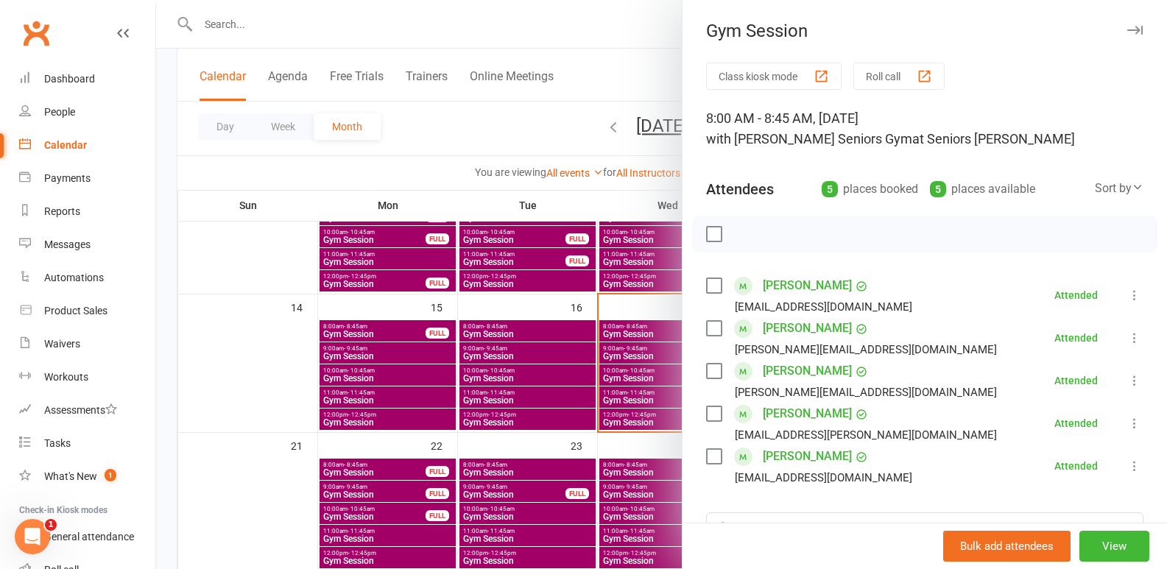
click at [649, 354] on div at bounding box center [661, 284] width 1011 height 569
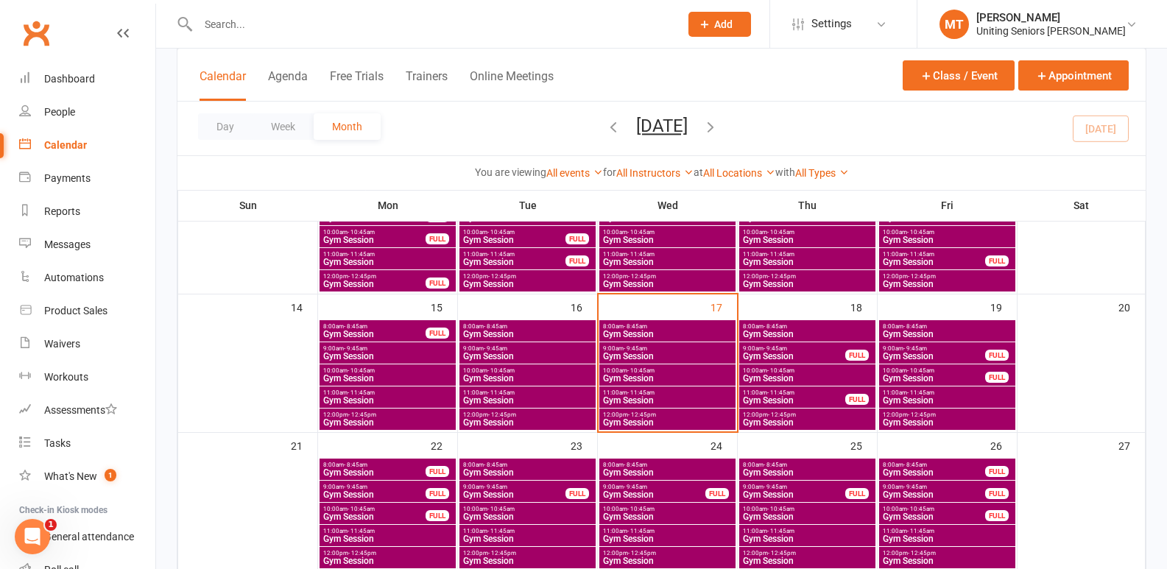
click at [649, 354] on span "Gym Session" at bounding box center [667, 356] width 130 height 9
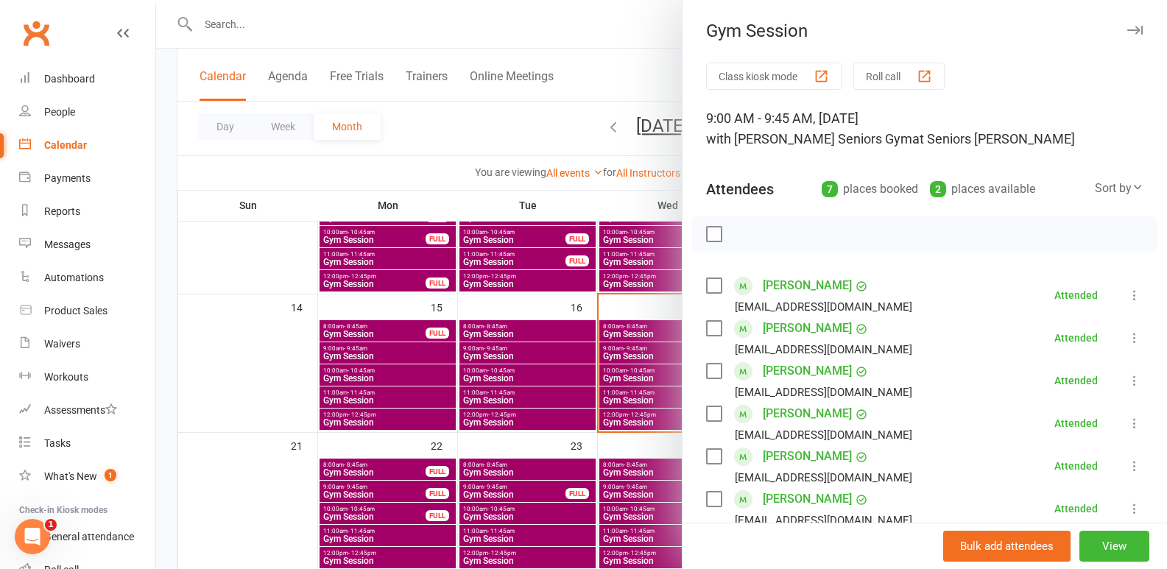
click at [637, 370] on div at bounding box center [661, 284] width 1011 height 569
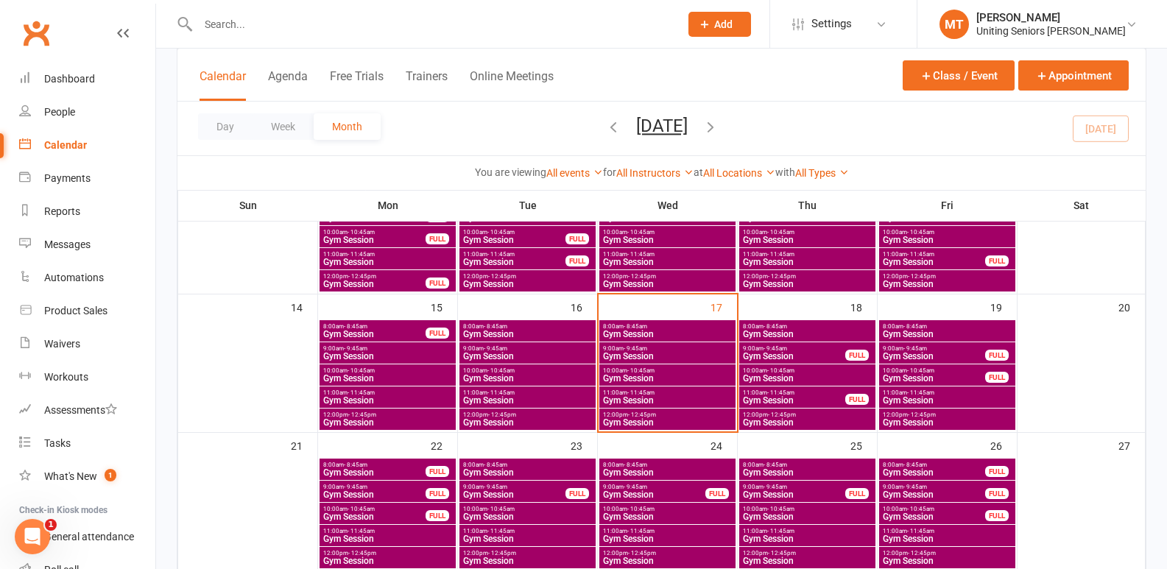
click at [637, 378] on span "Gym Session" at bounding box center [667, 378] width 130 height 9
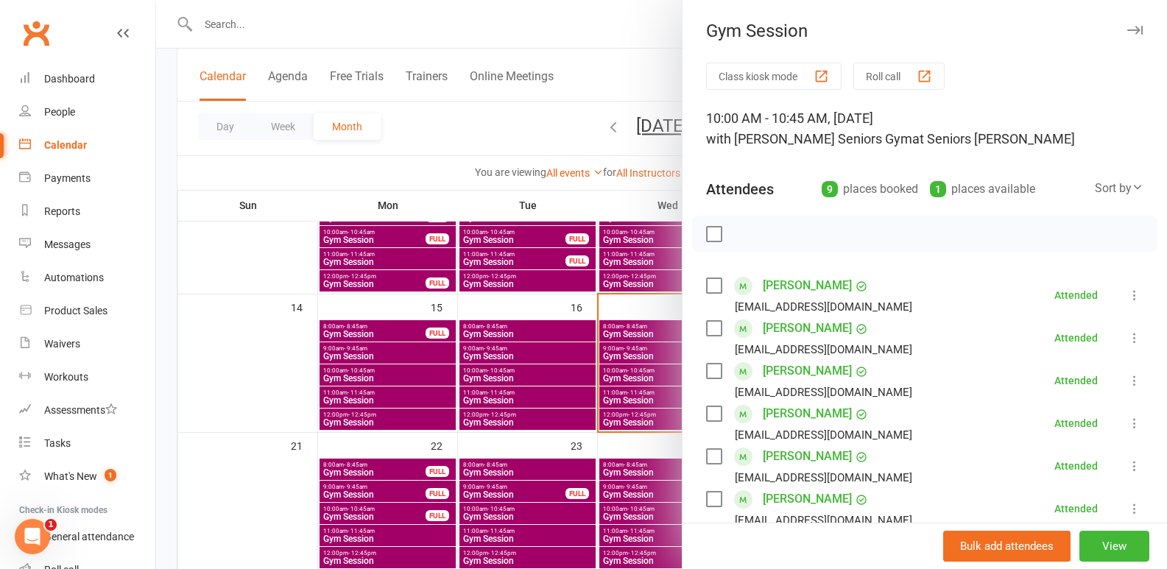
drag, startPoint x: 620, startPoint y: 382, endPoint x: 629, endPoint y: 391, distance: 12.5
click at [620, 383] on div at bounding box center [661, 284] width 1011 height 569
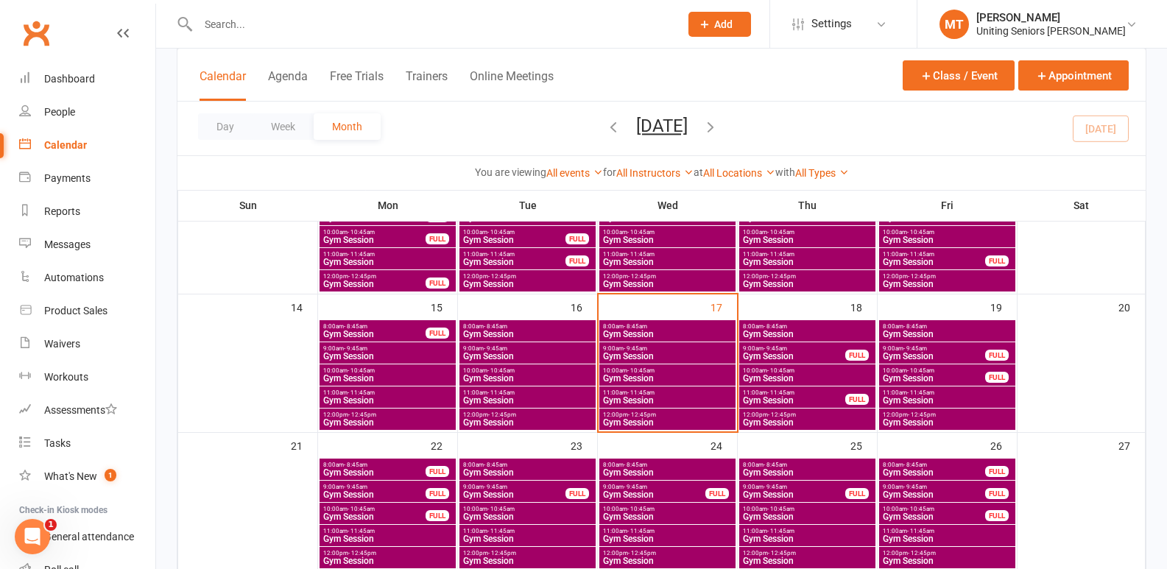
click at [646, 394] on span "- 11:45am" at bounding box center [640, 392] width 27 height 7
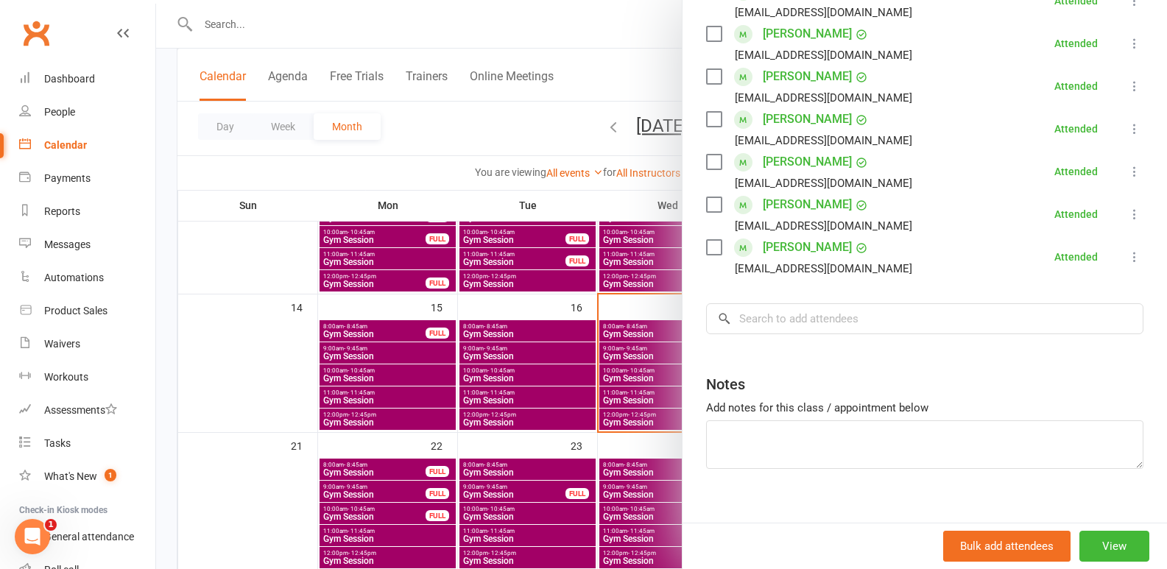
click at [655, 396] on div at bounding box center [661, 284] width 1011 height 569
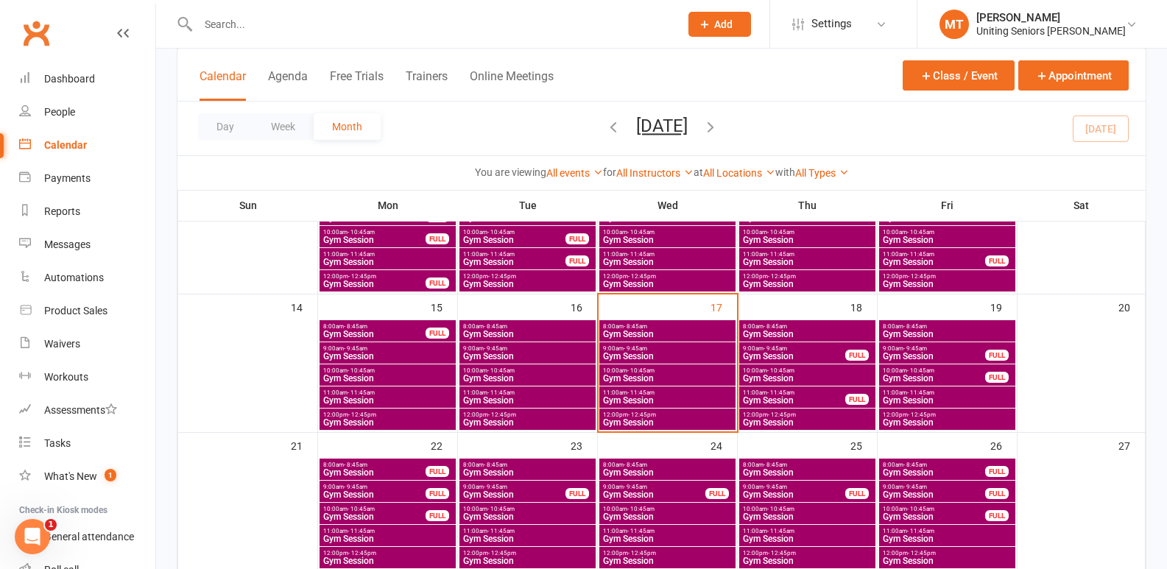
click at [657, 417] on span "12:00pm - 12:45pm" at bounding box center [667, 415] width 130 height 7
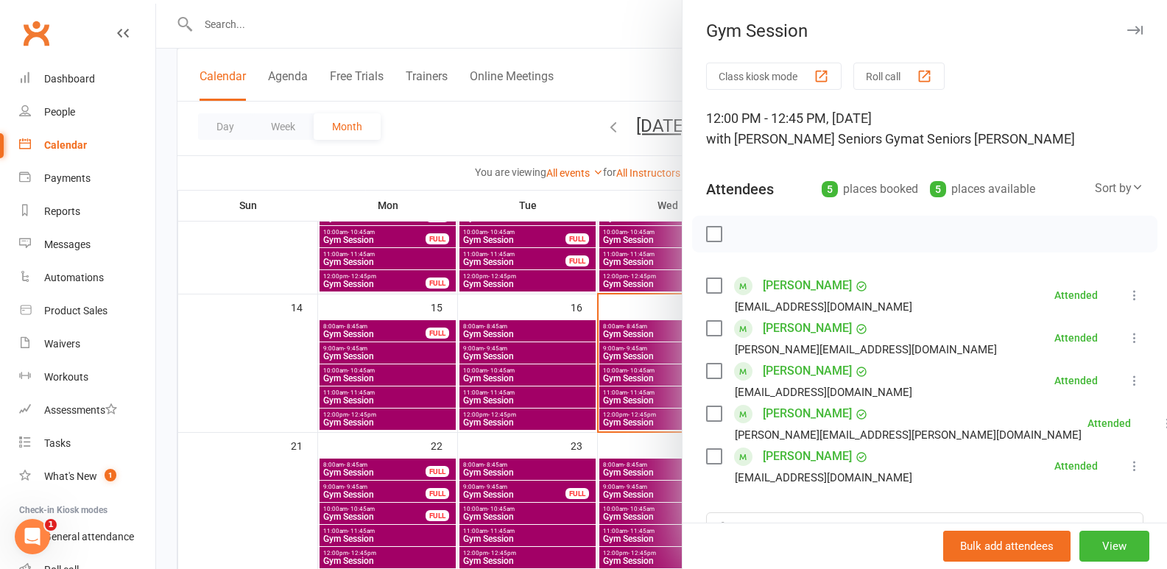
scroll to position [221, 0]
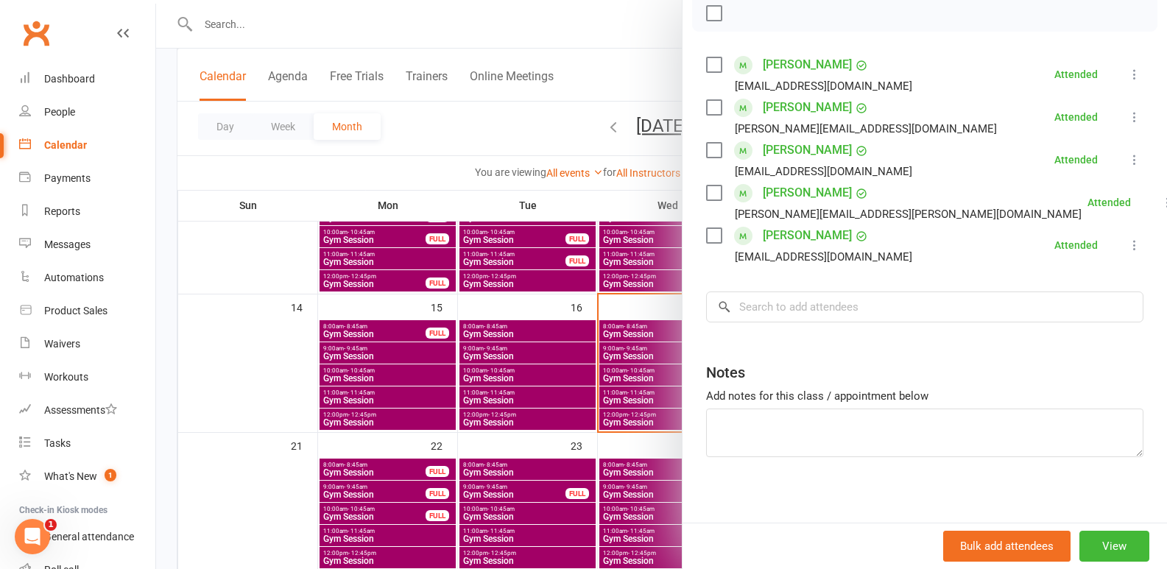
click at [629, 381] on div at bounding box center [661, 284] width 1011 height 569
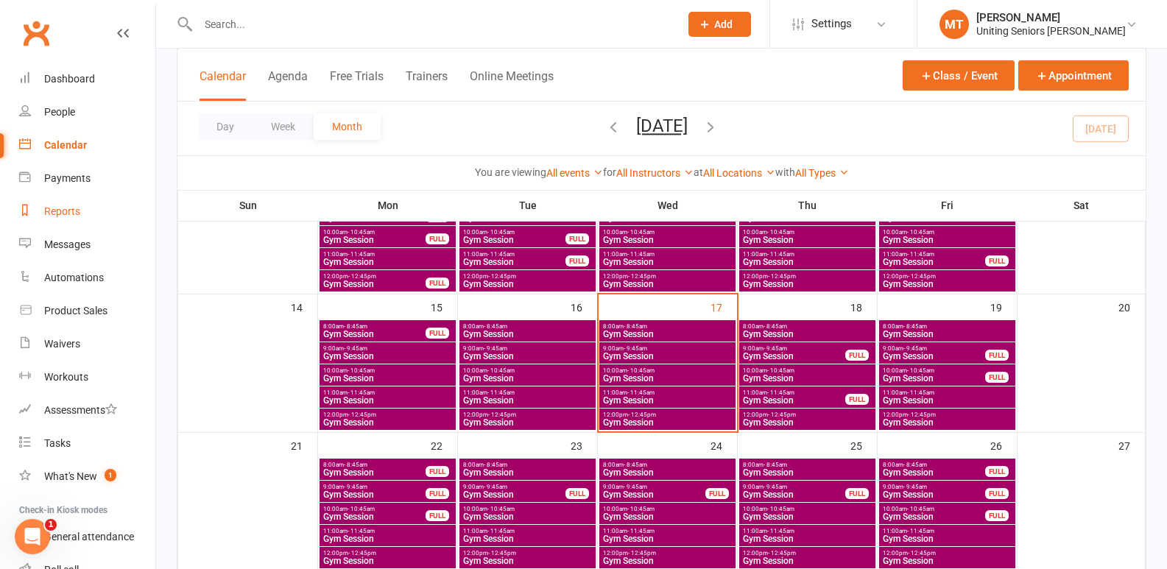
click at [57, 218] on link "Reports" at bounding box center [87, 211] width 136 height 33
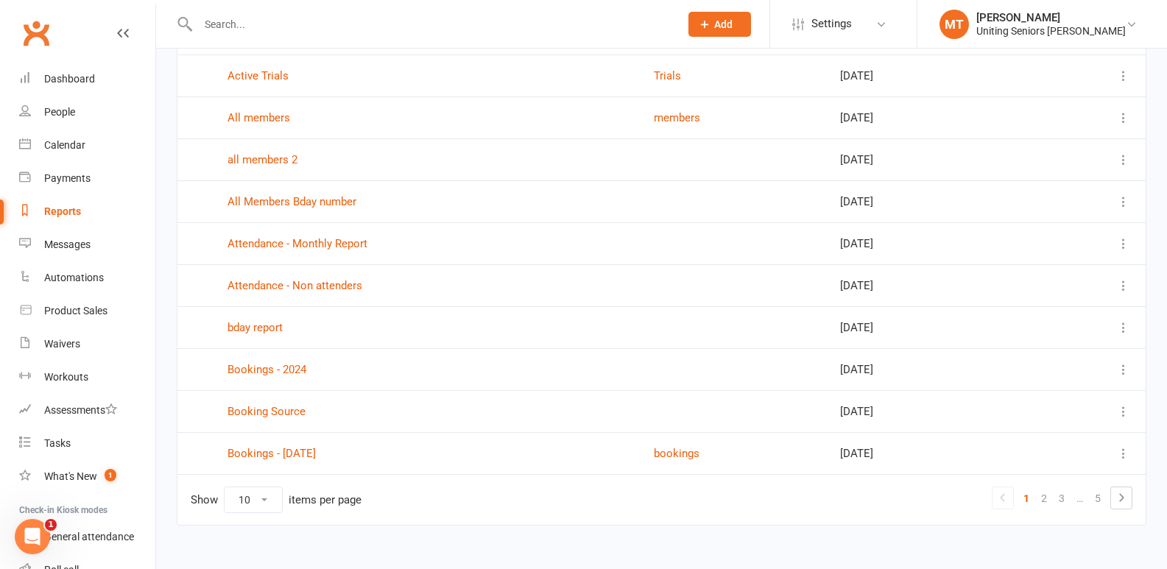
scroll to position [147, 0]
click at [259, 243] on link "Attendance - Monthly Report" at bounding box center [297, 242] width 140 height 13
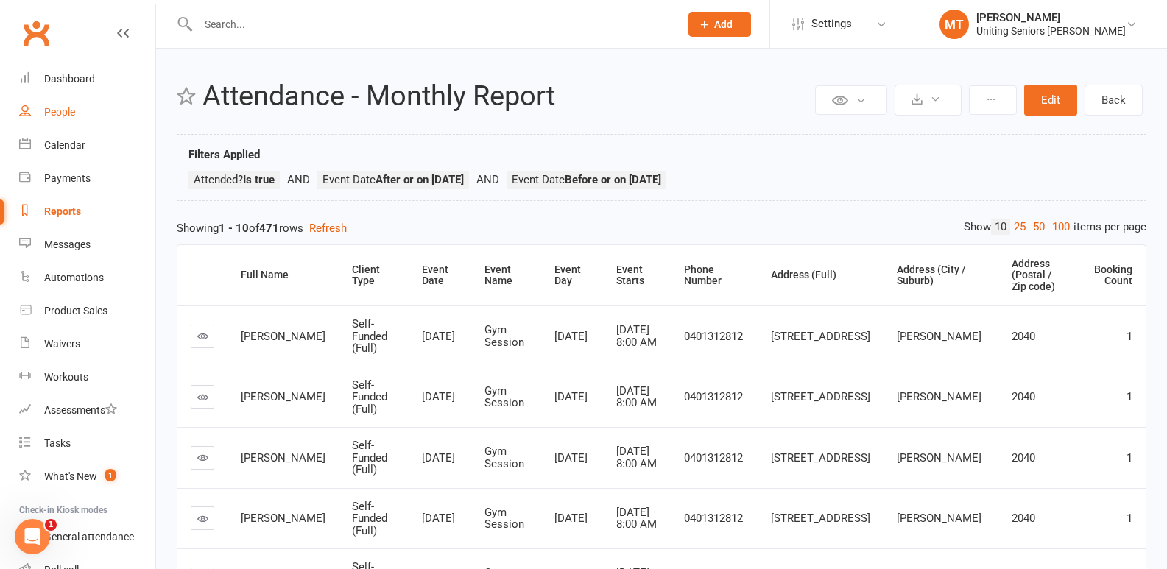
click at [71, 121] on link "People" at bounding box center [87, 112] width 136 height 33
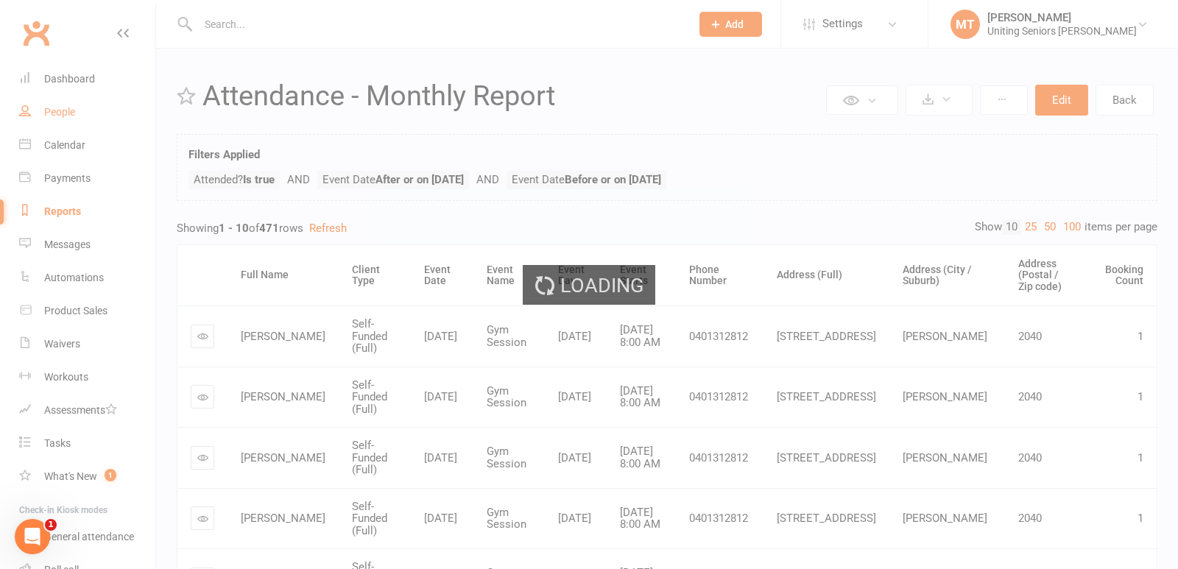
select select "100"
